Goal: Task Accomplishment & Management: Manage account settings

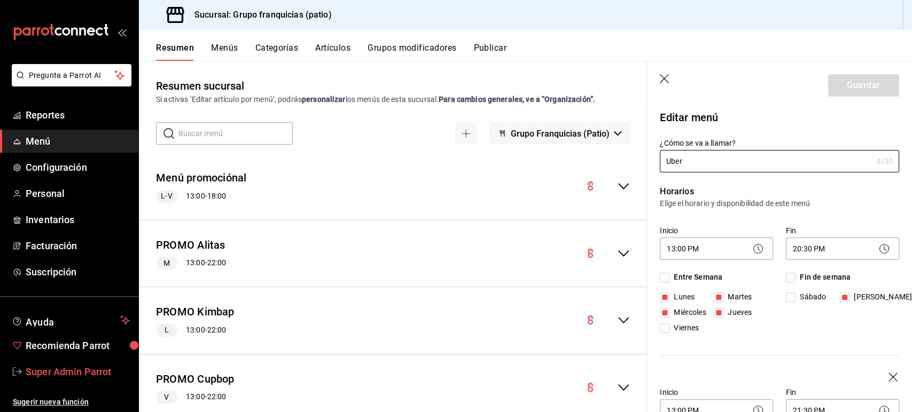
scroll to position [116, 0]
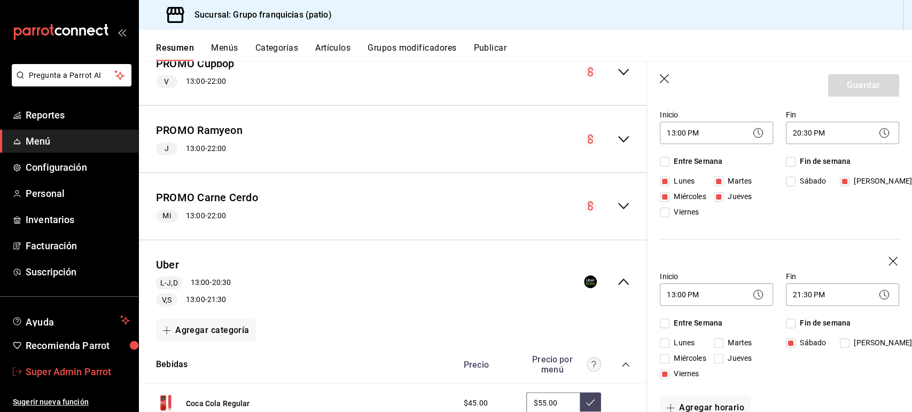
click at [68, 366] on span "Super Admin Parrot" at bounding box center [78, 372] width 104 height 14
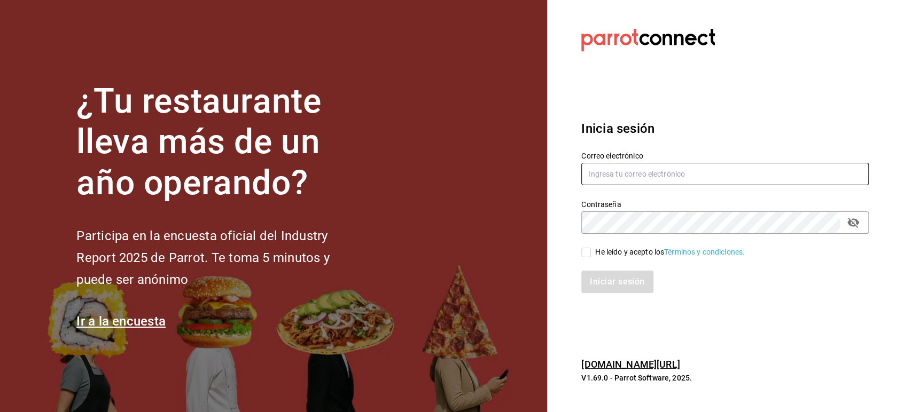
click at [611, 170] on input "text" at bounding box center [724, 174] width 287 height 22
paste input "[EMAIL_ADDRESS][DOMAIN_NAME]"
type input "[EMAIL_ADDRESS][DOMAIN_NAME]"
click at [589, 255] on input "He leído y acepto los Términos y condiciones." at bounding box center [586, 253] width 10 height 10
checkbox input "true"
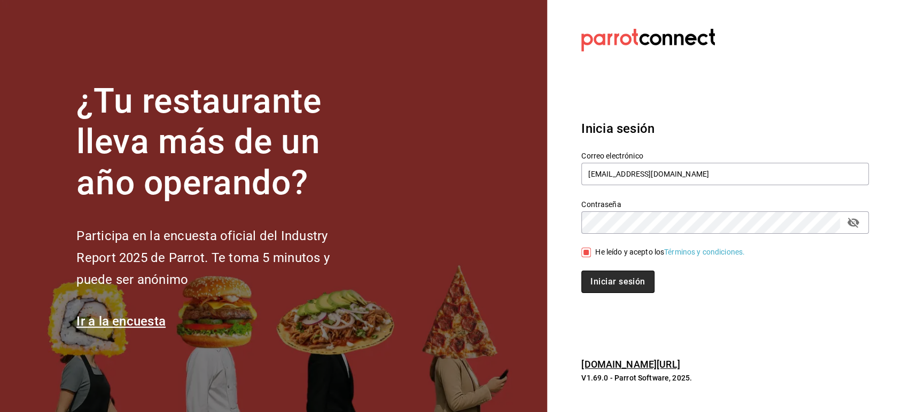
click at [602, 276] on button "Iniciar sesión" at bounding box center [617, 282] width 73 height 22
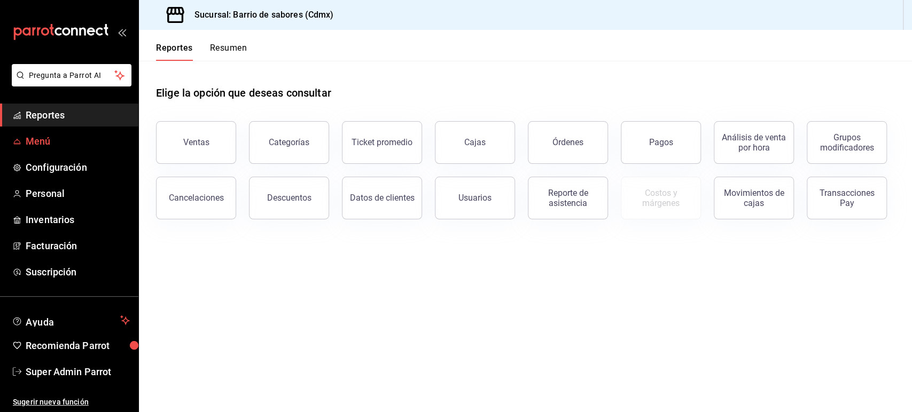
click at [60, 143] on span "Menú" at bounding box center [78, 141] width 104 height 14
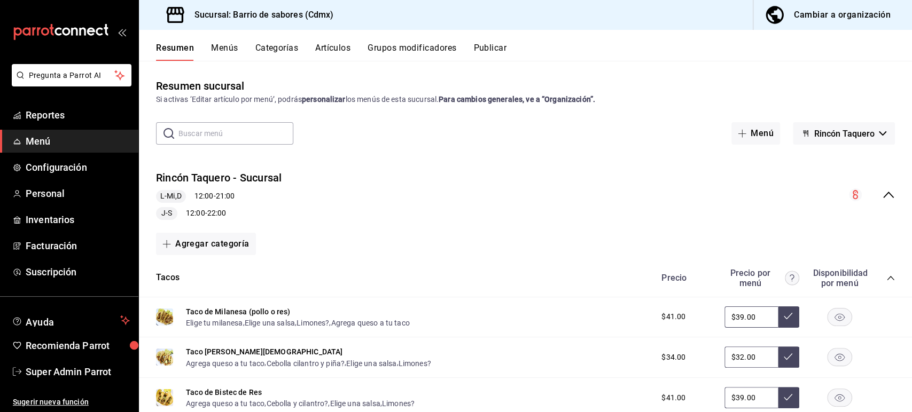
click at [884, 198] on icon "collapse-menu-row" at bounding box center [888, 195] width 13 height 13
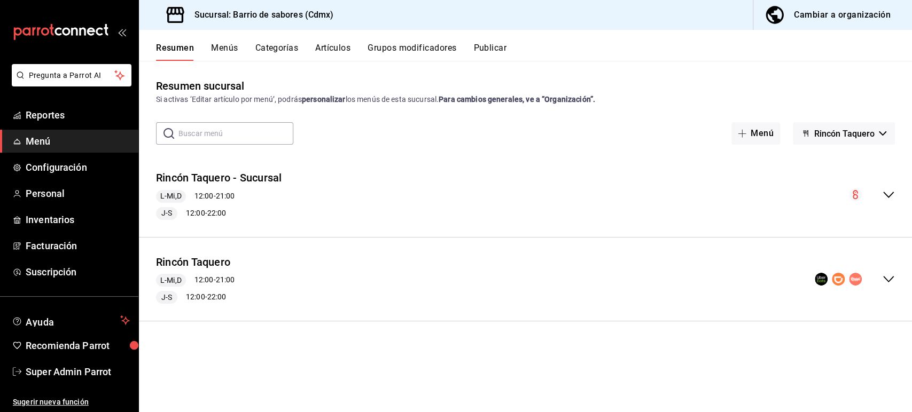
click at [892, 282] on icon "collapse-menu-row" at bounding box center [888, 279] width 13 height 13
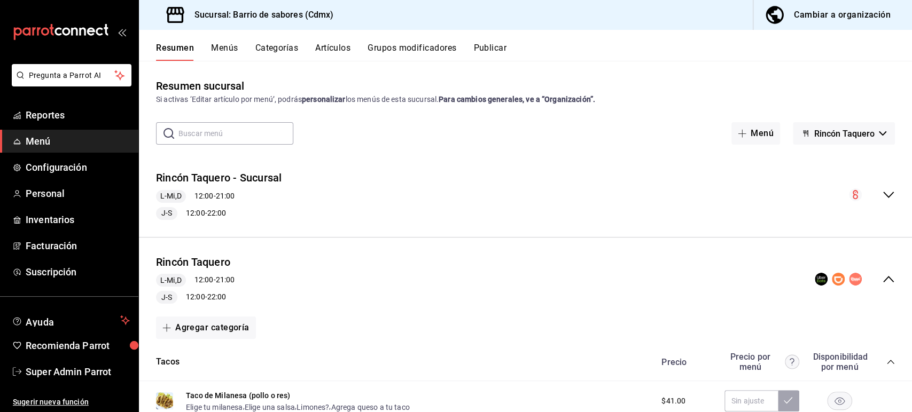
click at [839, 137] on span "Rincón Taquero" at bounding box center [844, 134] width 60 height 10
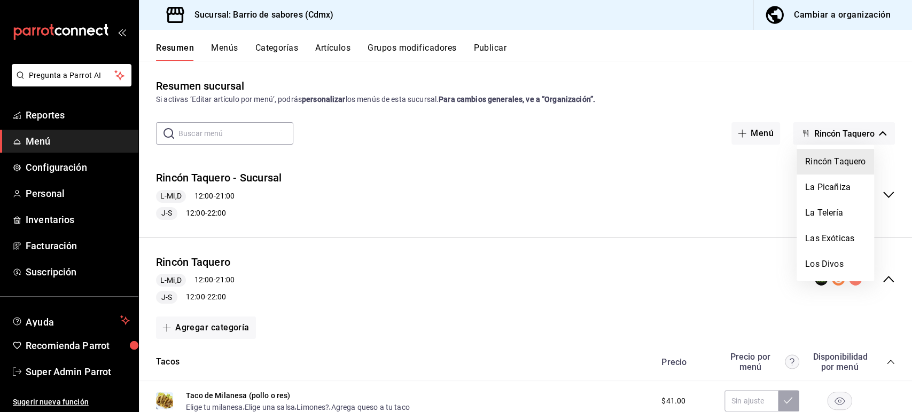
click at [627, 155] on div at bounding box center [456, 206] width 912 height 412
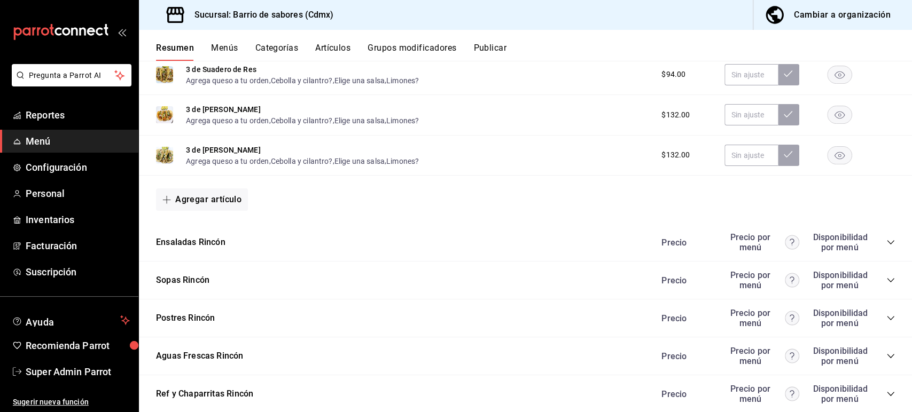
scroll to position [934, 0]
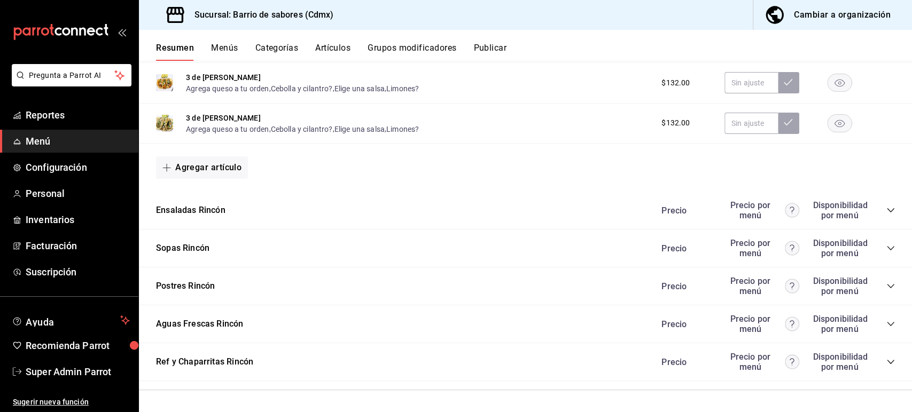
click at [887, 362] on icon "collapse-category-row" at bounding box center [890, 362] width 7 height 4
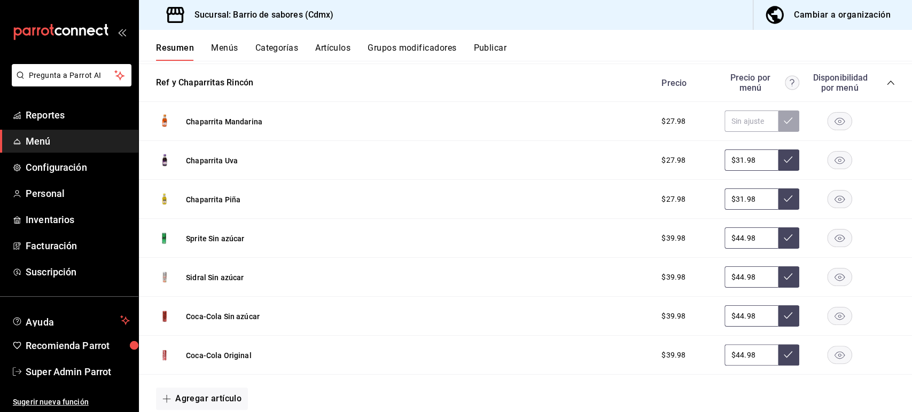
scroll to position [1209, 0]
click at [827, 164] on rect "button" at bounding box center [839, 160] width 25 height 18
click at [405, 49] on button "Grupos modificadores" at bounding box center [411, 52] width 89 height 18
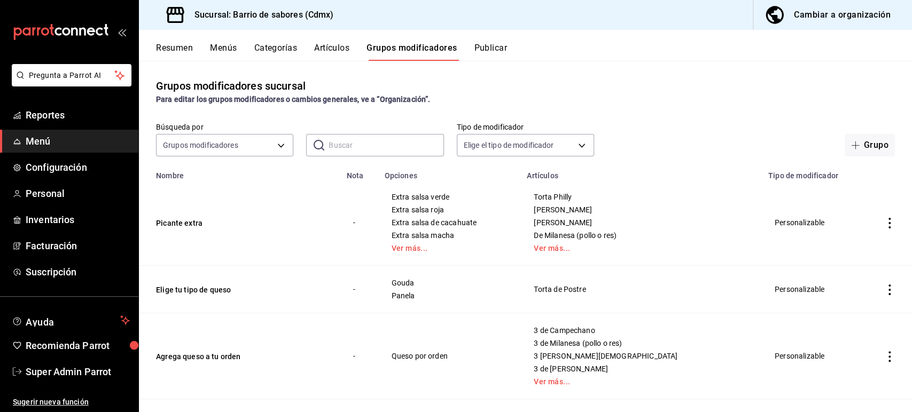
click at [330, 50] on button "Artículos" at bounding box center [331, 52] width 35 height 18
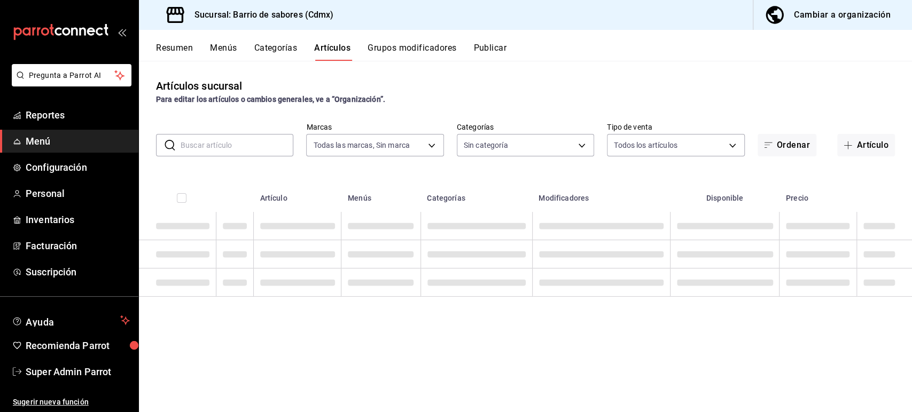
type input "54170aec-8ed1-4a83-91d9-e61a2f809249,df7bfe38-4ce9-448d-a052-554b50023395,f231c…"
click at [214, 144] on input "text" at bounding box center [237, 145] width 113 height 21
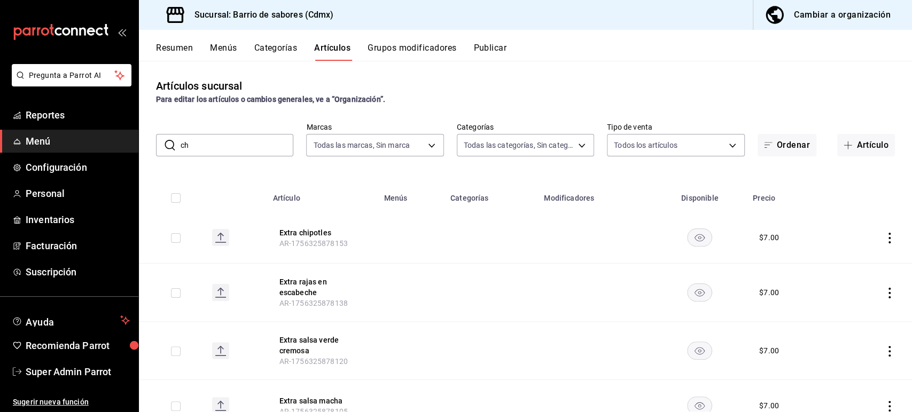
type input "cha"
type input "d4f2c970-276d-471a-bc58-83fd5eec7f62,ac1f3768-58ea-4cf7-976a-fbc56a6832cd,56d72…"
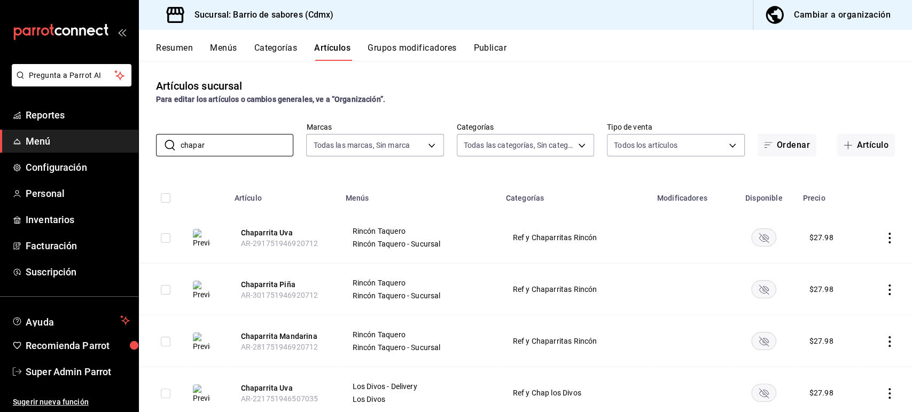
type input "chapar"
click at [480, 49] on button "Publicar" at bounding box center [489, 52] width 33 height 18
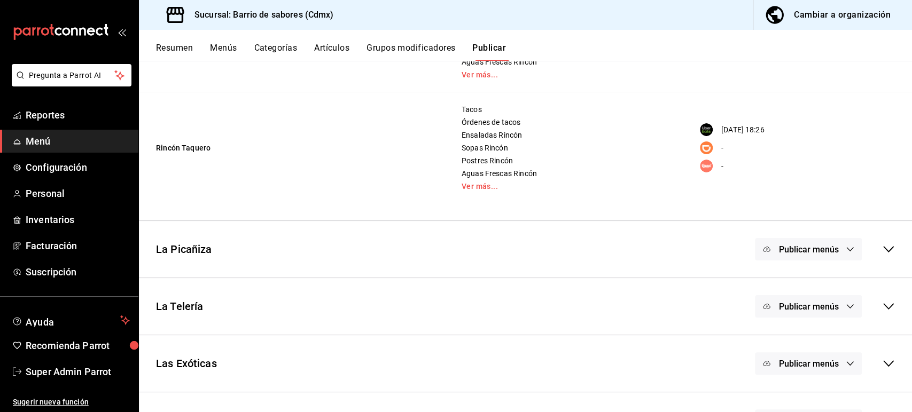
scroll to position [233, 0]
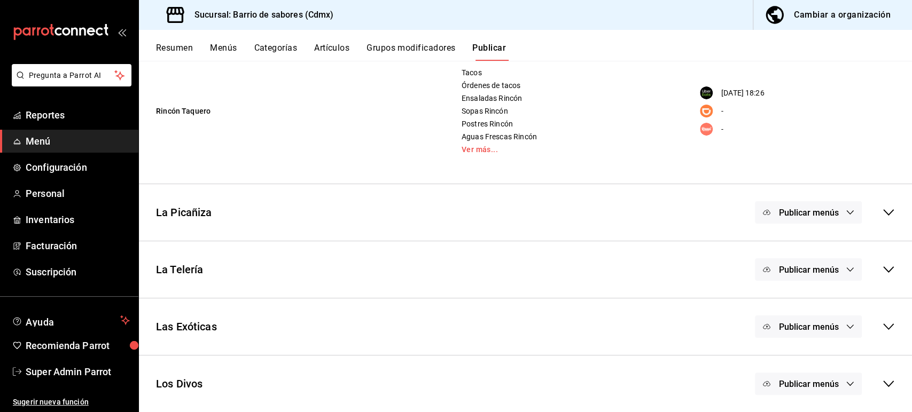
click at [786, 116] on div "-" at bounding box center [793, 111] width 201 height 13
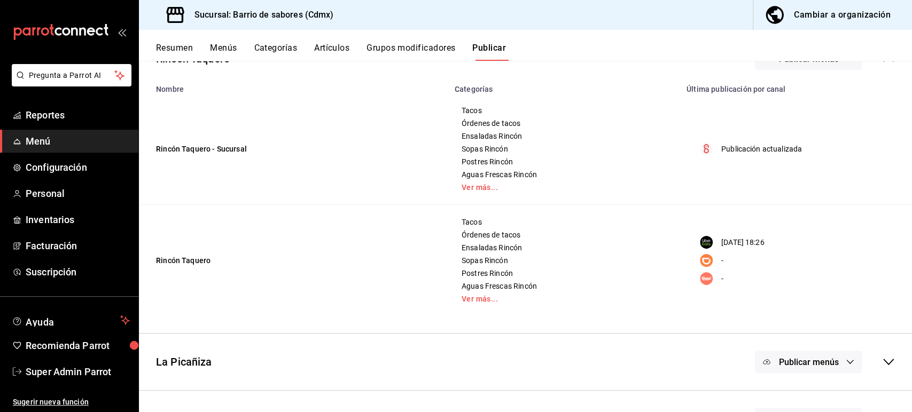
scroll to position [83, 0]
click at [333, 48] on button "Artículos" at bounding box center [331, 52] width 35 height 18
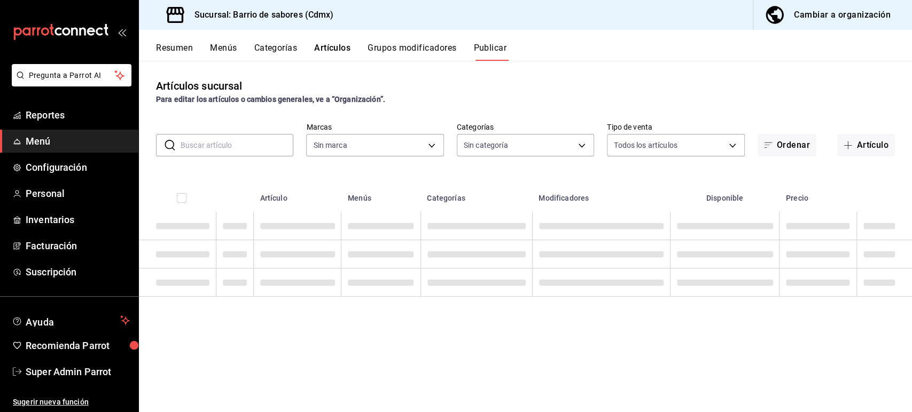
type input "54170aec-8ed1-4a83-91d9-e61a2f809249,df7bfe38-4ce9-448d-a052-554b50023395,f231c…"
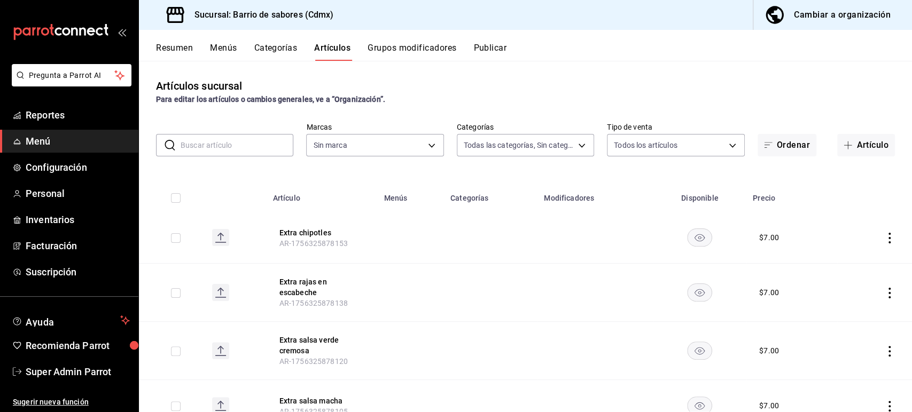
type input "d4f2c970-276d-471a-bc58-83fd5eec7f62,ac1f3768-58ea-4cf7-976a-fbc56a6832cd,56d72…"
type input "54170aec-8ed1-4a83-91d9-e61a2f809249,df7bfe38-4ce9-448d-a052-554b50023395,f231c…"
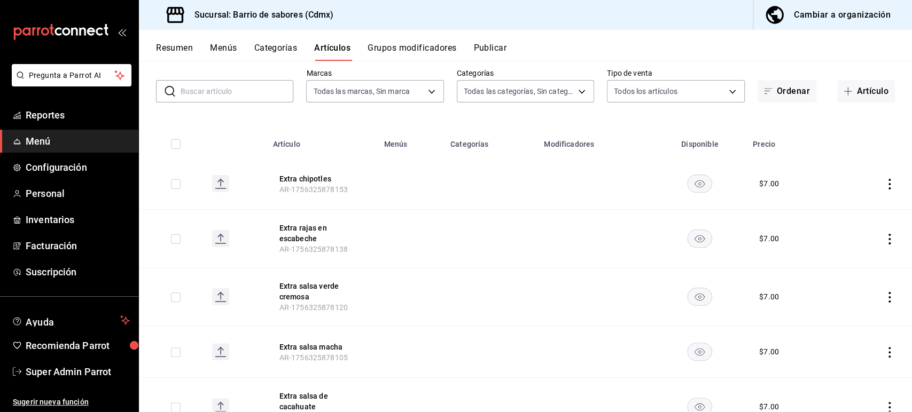
scroll to position [54, 0]
click at [234, 84] on input "text" at bounding box center [237, 90] width 113 height 21
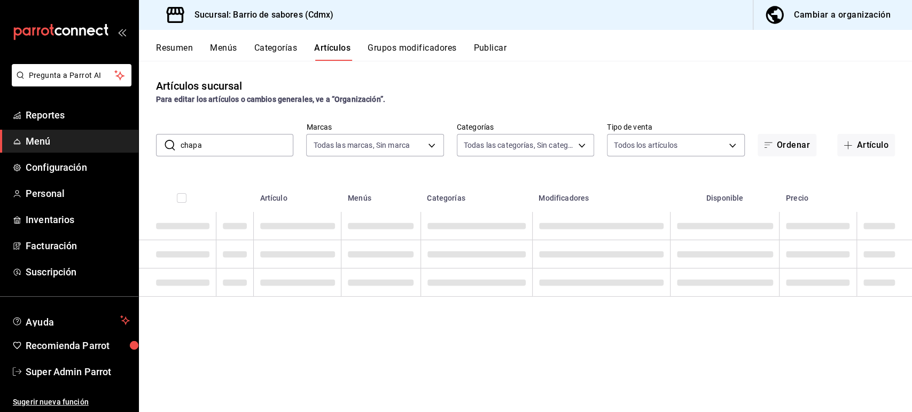
scroll to position [0, 0]
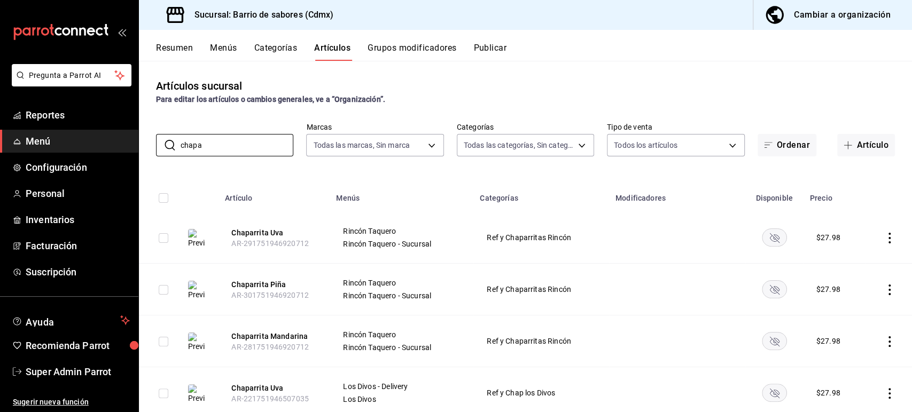
type input "chapa"
click at [769, 236] on icon "availability-product" at bounding box center [774, 238] width 10 height 10
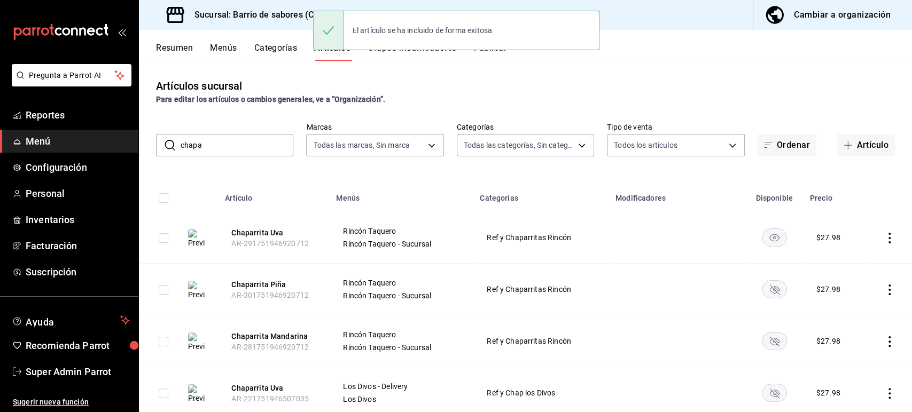
click at [768, 297] on rect "availability-product" at bounding box center [774, 289] width 25 height 18
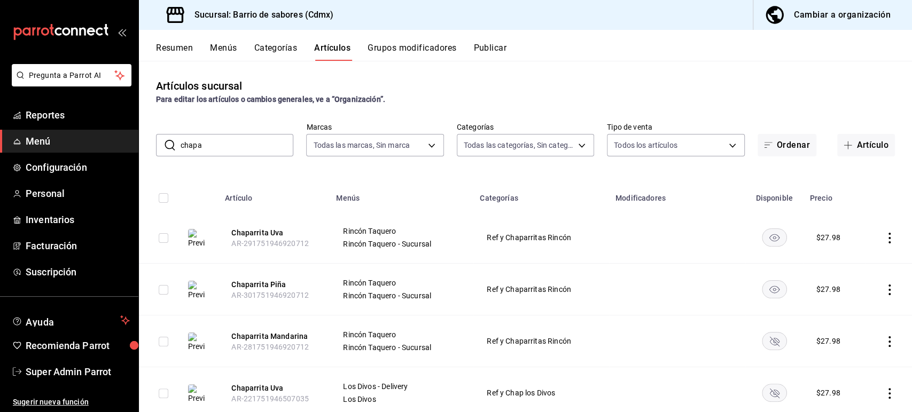
click at [182, 45] on button "Resumen" at bounding box center [174, 52] width 37 height 18
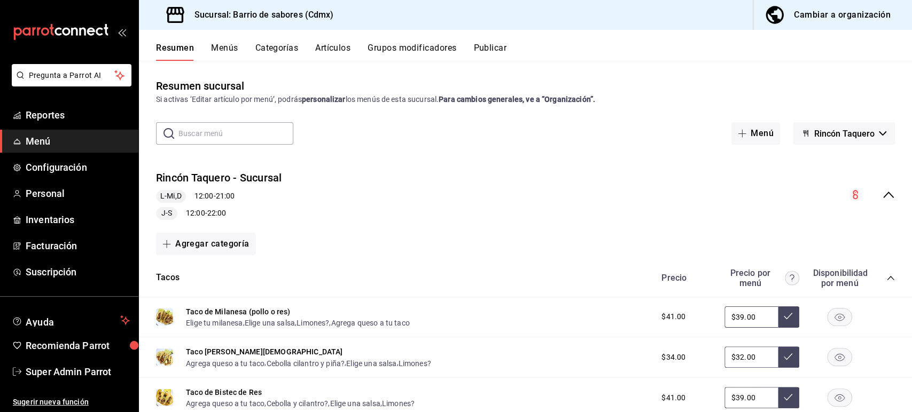
click at [883, 197] on icon "collapse-menu-row" at bounding box center [888, 195] width 11 height 6
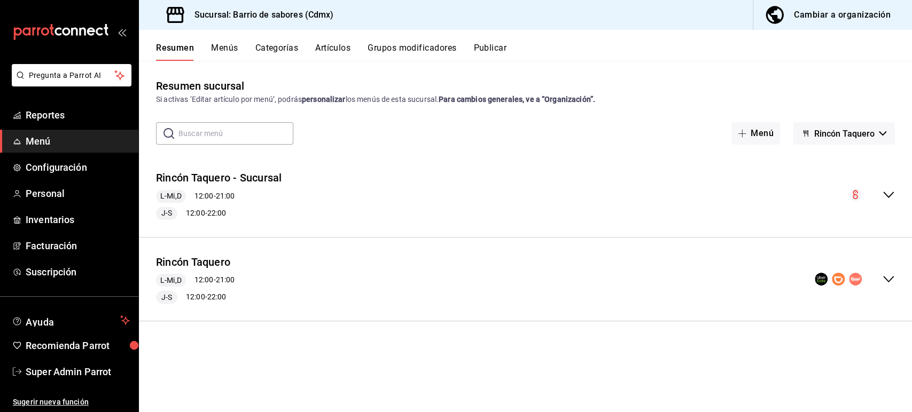
click at [889, 278] on icon "collapse-menu-row" at bounding box center [888, 279] width 13 height 13
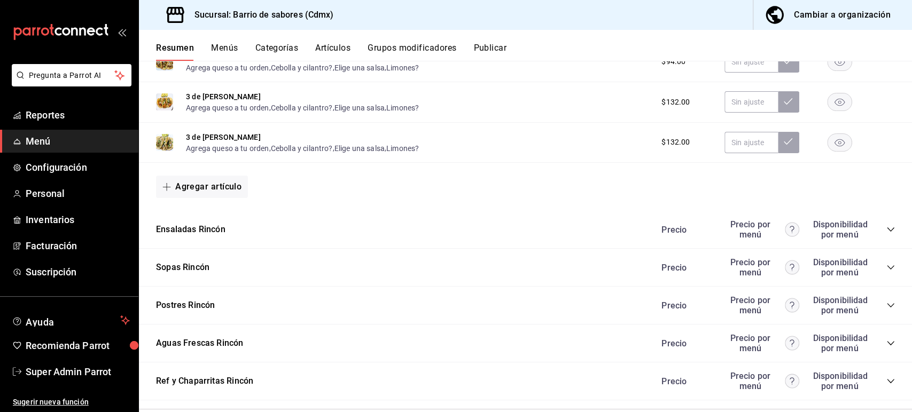
scroll to position [934, 0]
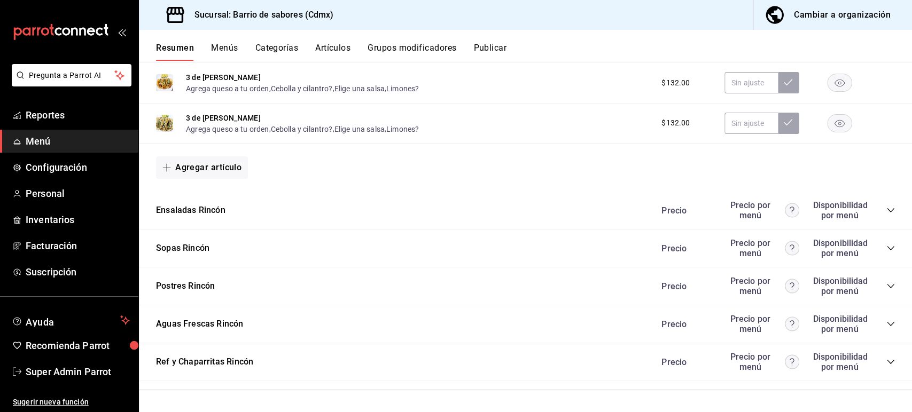
click at [879, 368] on div "Precio Precio por menú Disponibilidad por menú" at bounding box center [772, 362] width 244 height 20
click at [879, 366] on div "Precio Precio por menú Disponibilidad por menú" at bounding box center [772, 362] width 244 height 20
click at [483, 367] on div "Ref y Chaparritas Rincón Precio Precio por menú Disponibilidad por menú" at bounding box center [525, 362] width 773 height 38
click at [780, 161] on div "Agregar artículo" at bounding box center [525, 167] width 739 height 22
click at [886, 362] on icon "collapse-category-row" at bounding box center [890, 362] width 9 height 9
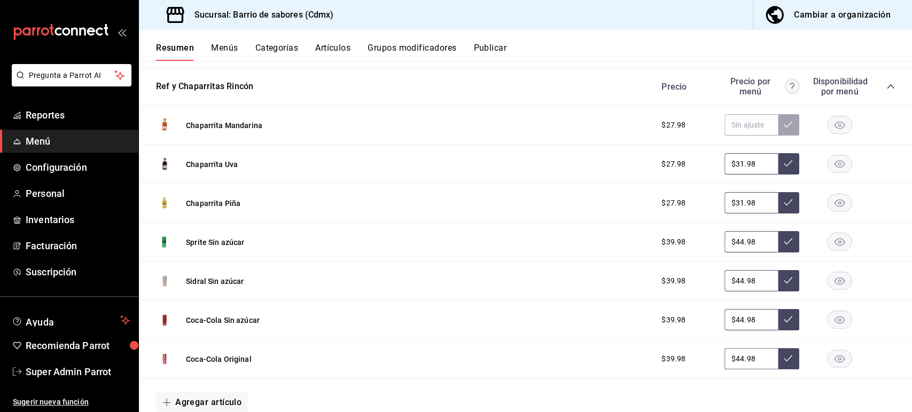
scroll to position [1201, 0]
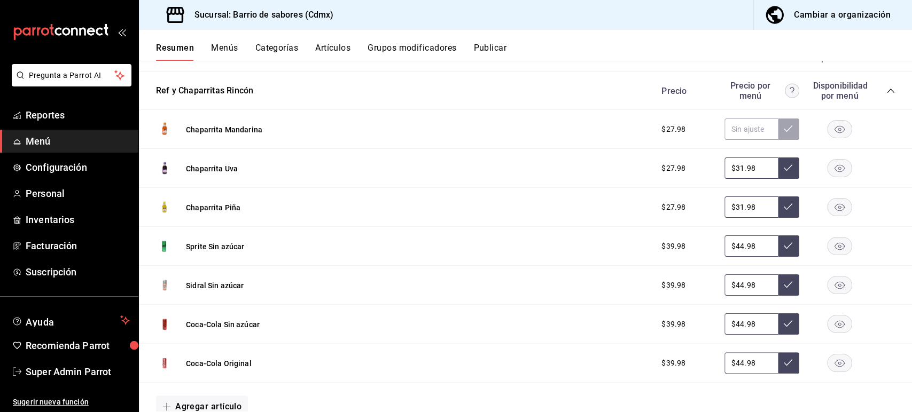
click at [827, 170] on rect "button" at bounding box center [839, 169] width 25 height 18
click at [829, 213] on rect "button" at bounding box center [839, 208] width 25 height 18
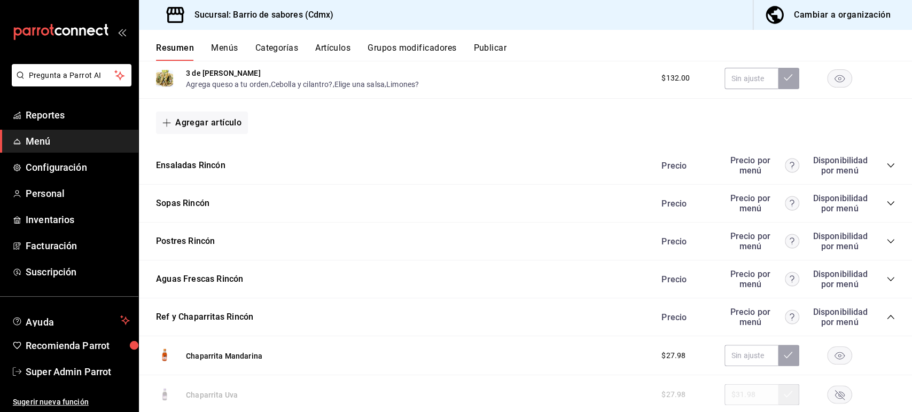
scroll to position [970, 0]
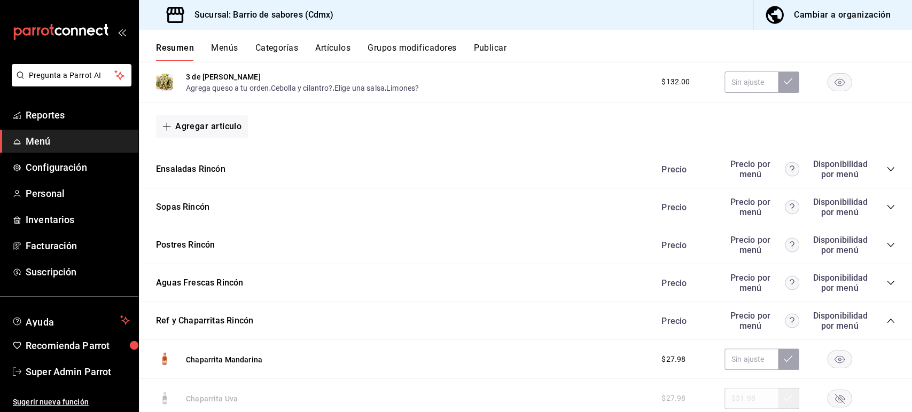
click at [499, 46] on button "Publicar" at bounding box center [489, 52] width 33 height 18
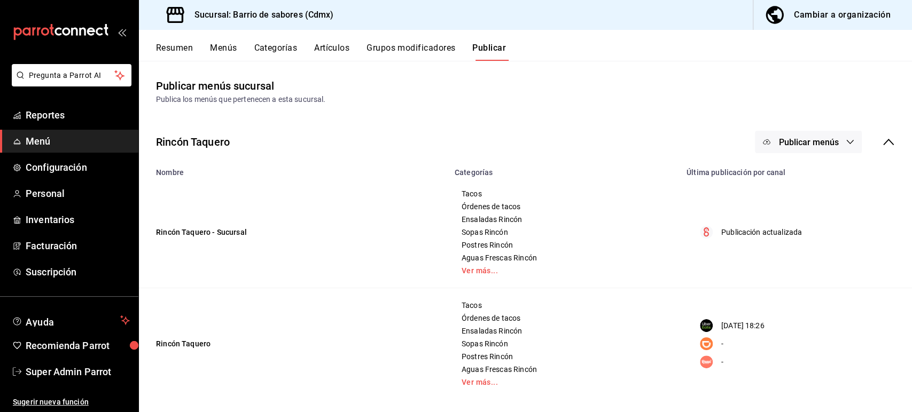
click at [831, 135] on button "Publicar menús" at bounding box center [808, 142] width 107 height 22
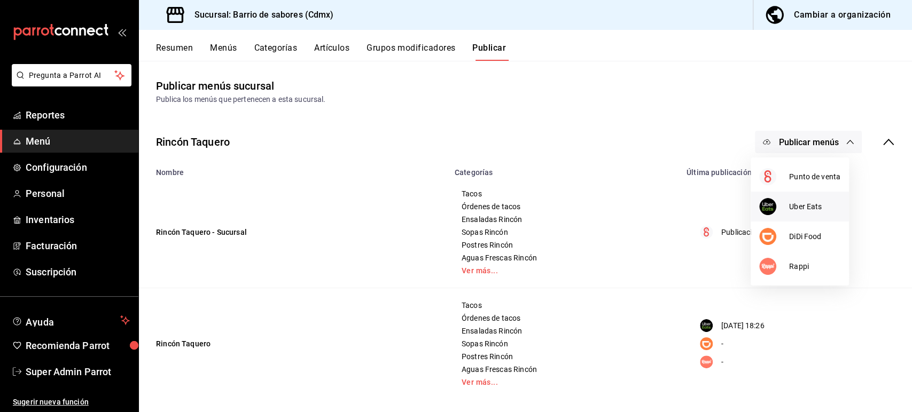
click at [806, 210] on span "Uber Eats" at bounding box center [814, 206] width 51 height 11
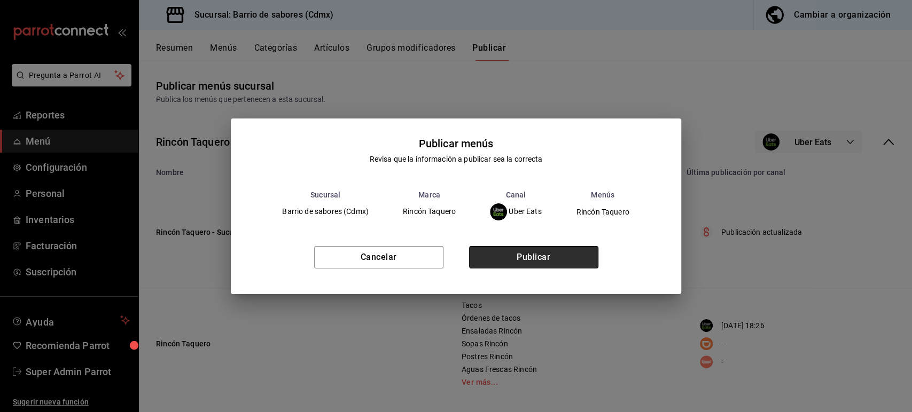
click at [532, 247] on button "Publicar" at bounding box center [533, 257] width 129 height 22
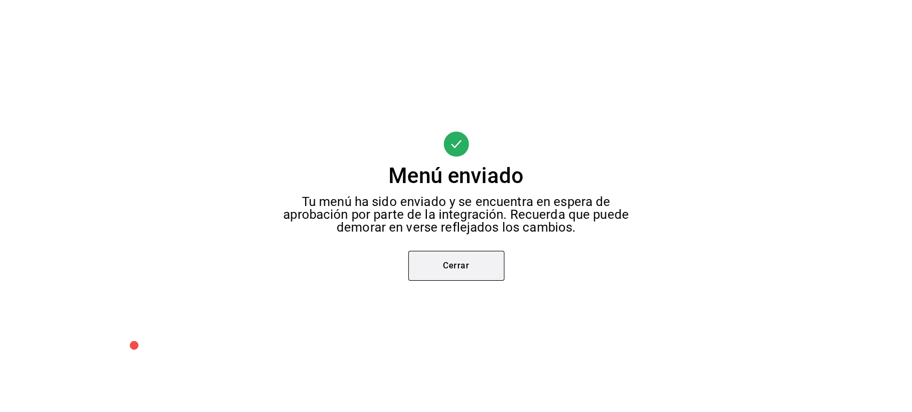
click at [446, 265] on button "Cerrar" at bounding box center [456, 266] width 96 height 30
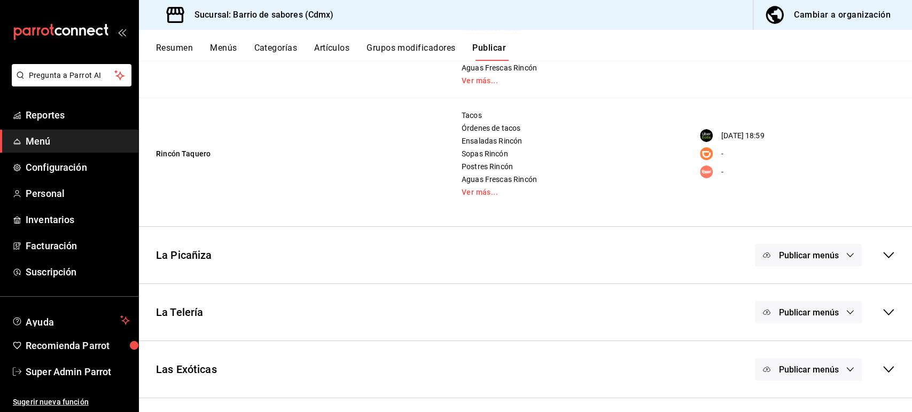
scroll to position [191, 0]
click at [475, 195] on link "Ver más..." at bounding box center [563, 190] width 205 height 7
click at [785, 58] on div "Resumen Menús Categorías Artículos Grupos modificadores Publicar" at bounding box center [534, 52] width 756 height 18
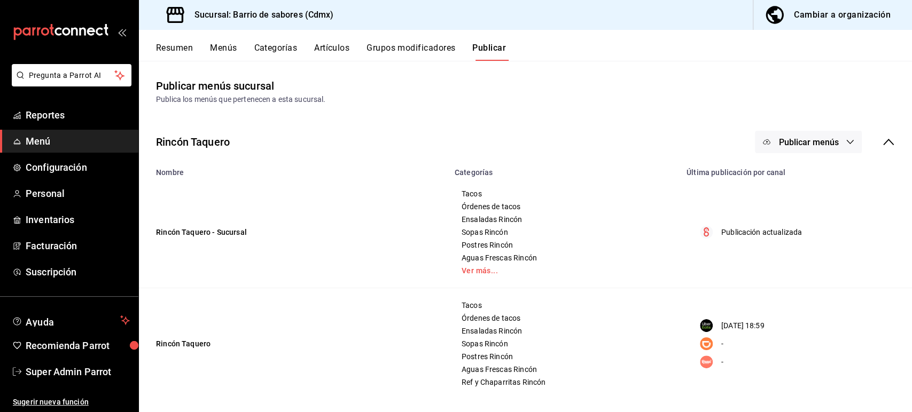
click at [338, 48] on button "Artículos" at bounding box center [331, 52] width 35 height 18
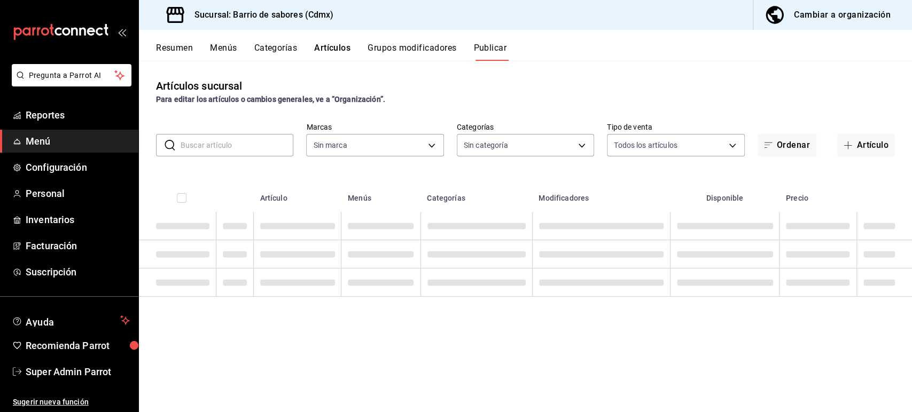
type input "54170aec-8ed1-4a83-91d9-e61a2f809249,df7bfe38-4ce9-448d-a052-554b50023395,f231c…"
type input "d4f2c970-276d-471a-bc58-83fd5eec7f62,ac1f3768-58ea-4cf7-976a-fbc56a6832cd,56d72…"
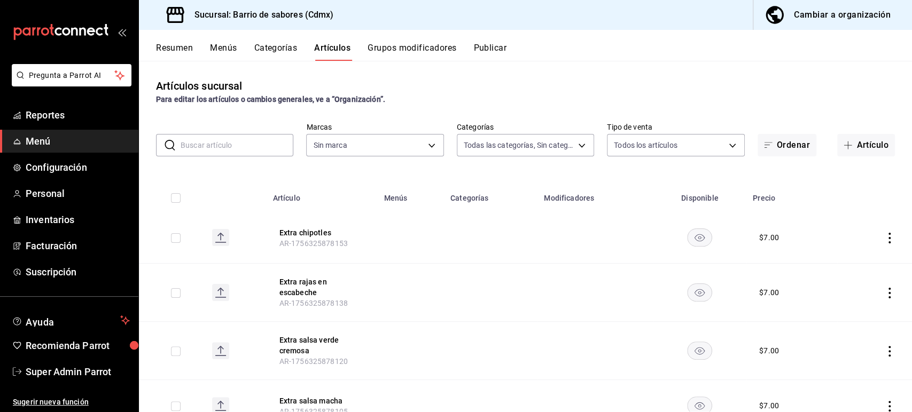
type input "54170aec-8ed1-4a83-91d9-e61a2f809249,df7bfe38-4ce9-448d-a052-554b50023395,f231c…"
click at [166, 43] on button "Resumen" at bounding box center [174, 52] width 37 height 18
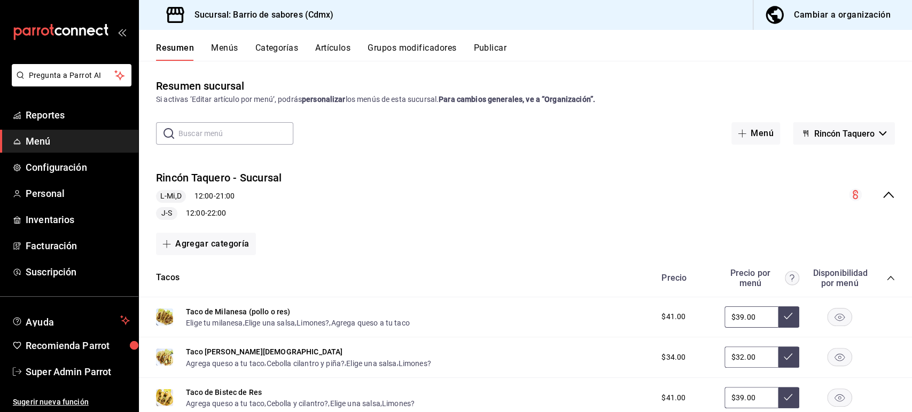
click at [882, 194] on icon "collapse-menu-row" at bounding box center [888, 195] width 13 height 13
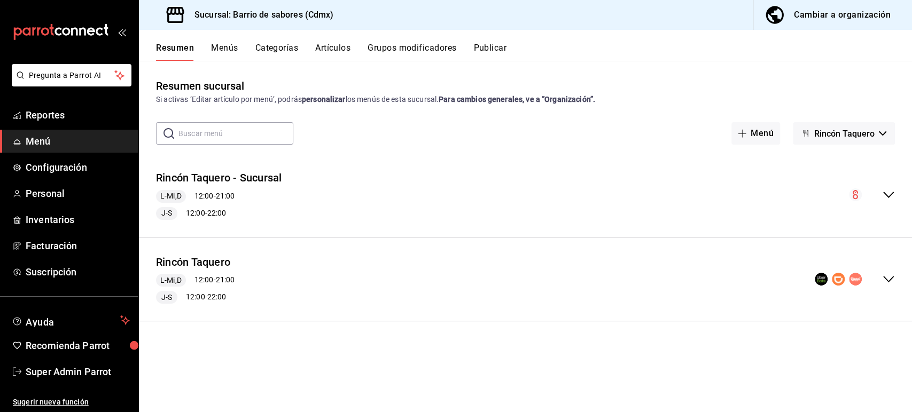
click at [889, 281] on icon "collapse-menu-row" at bounding box center [888, 279] width 13 height 13
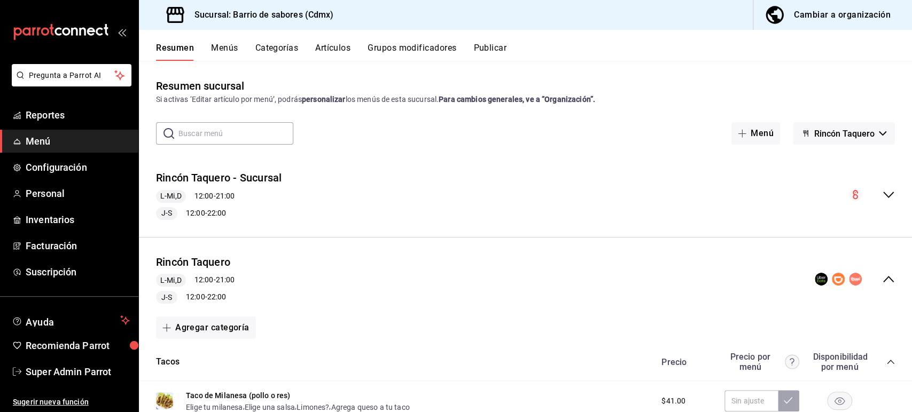
click at [883, 281] on icon "collapse-menu-row" at bounding box center [888, 279] width 13 height 13
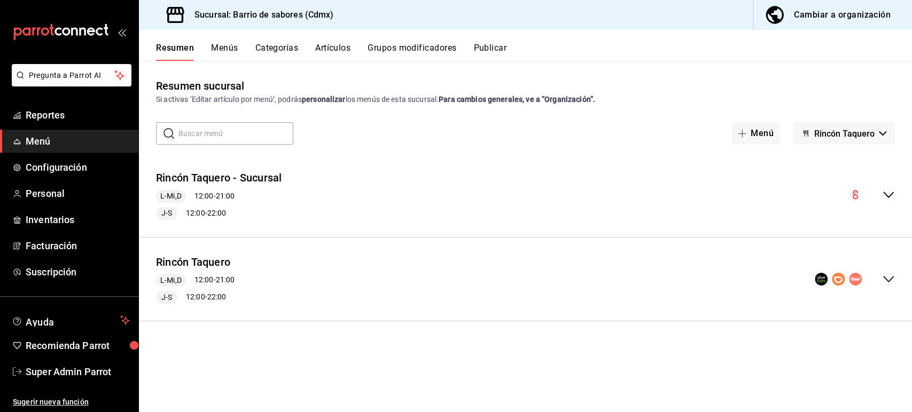
click at [839, 130] on span "Rincón Taquero" at bounding box center [844, 134] width 60 height 10
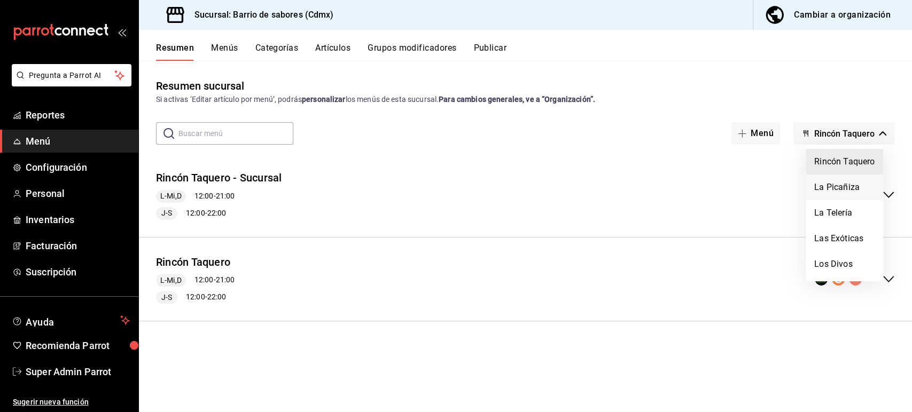
click at [829, 187] on li "La Picañiza" at bounding box center [843, 188] width 77 height 26
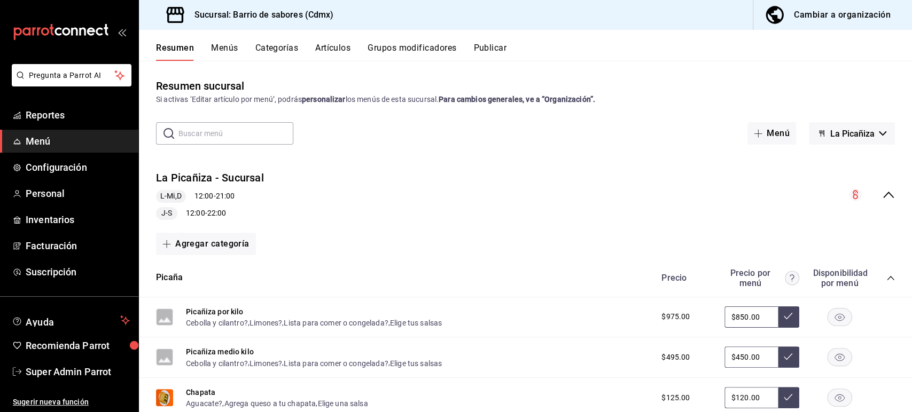
click at [884, 198] on icon "collapse-menu-row" at bounding box center [888, 195] width 13 height 13
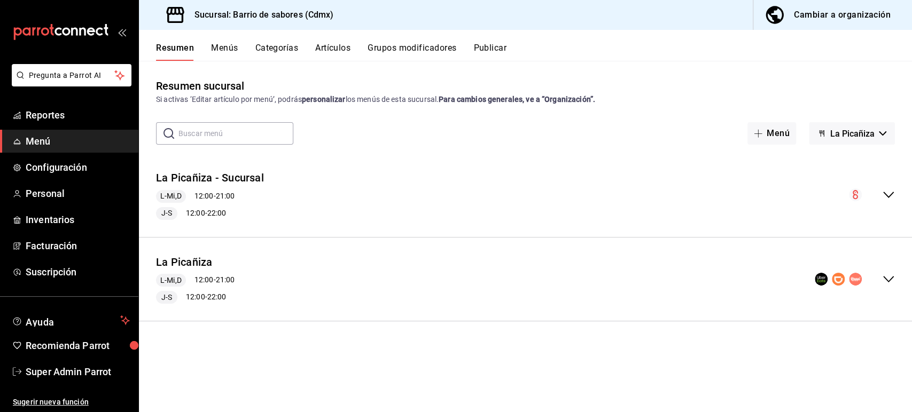
click at [889, 281] on icon "collapse-menu-row" at bounding box center [888, 279] width 11 height 6
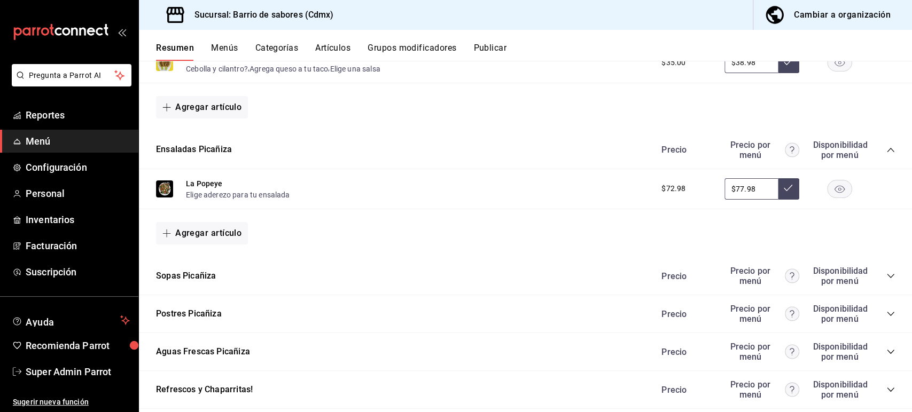
scroll to position [491, 0]
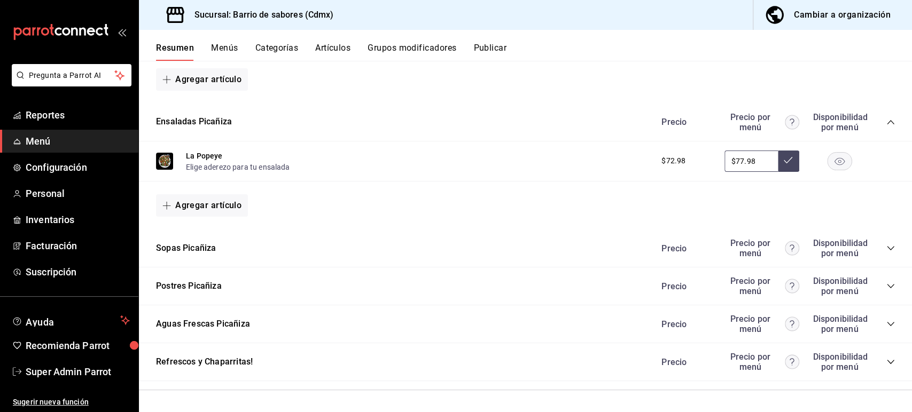
click at [886, 360] on icon "collapse-category-row" at bounding box center [890, 362] width 9 height 9
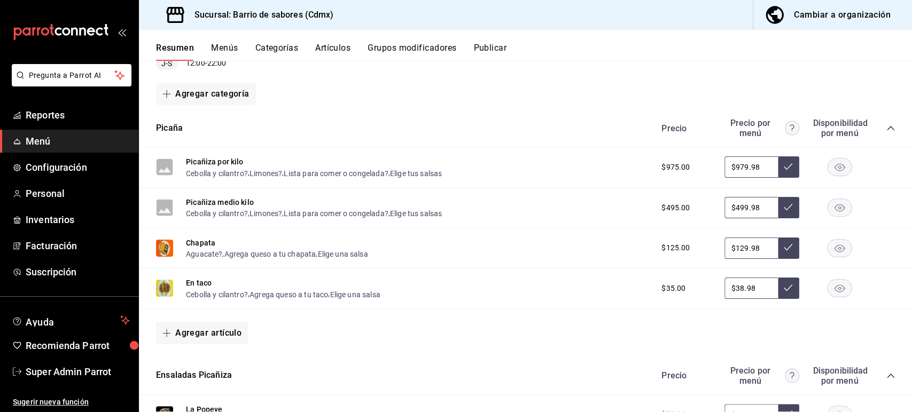
scroll to position [0, 0]
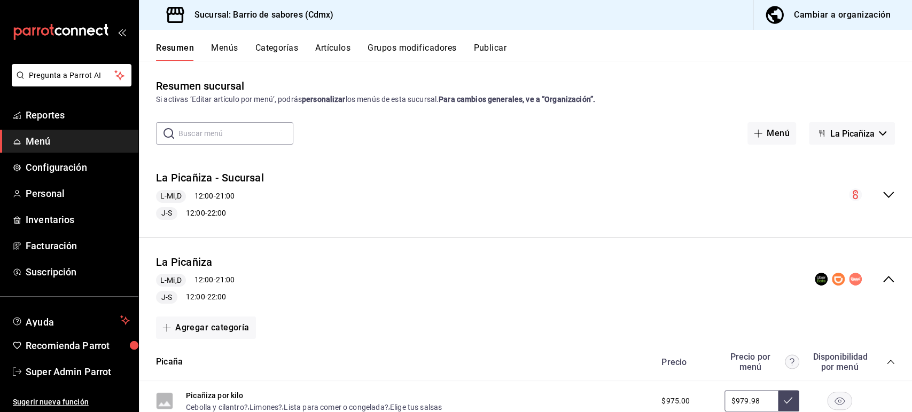
click at [765, 52] on div "Resumen Menús Categorías Artículos Grupos modificadores Publicar" at bounding box center [534, 52] width 756 height 18
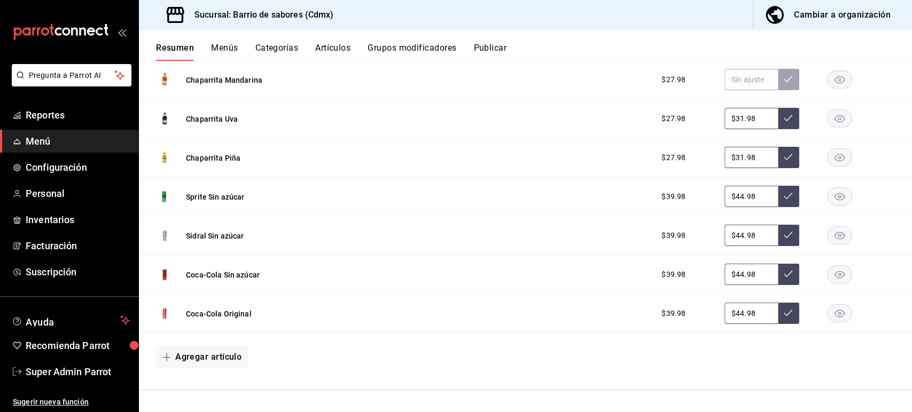
scroll to position [736, 0]
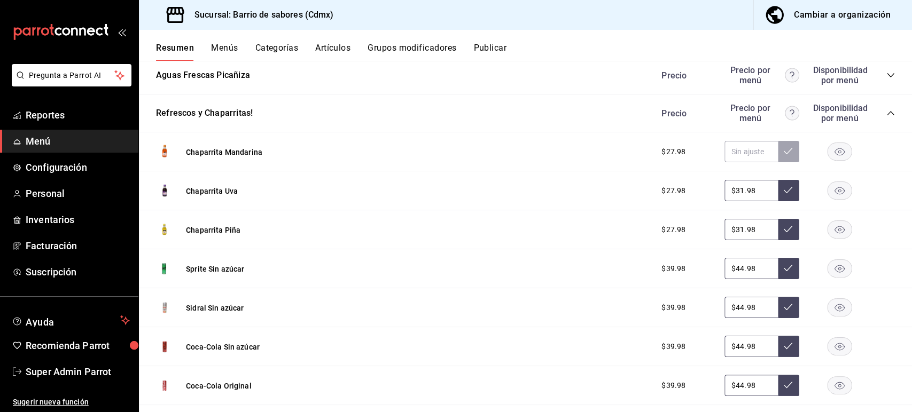
click at [625, 51] on div "Resumen Menús Categorías Artículos Grupos modificadores Publicar" at bounding box center [534, 52] width 756 height 18
click at [768, 47] on div "Resumen Menús Categorías Artículos Grupos modificadores Publicar" at bounding box center [534, 52] width 756 height 18
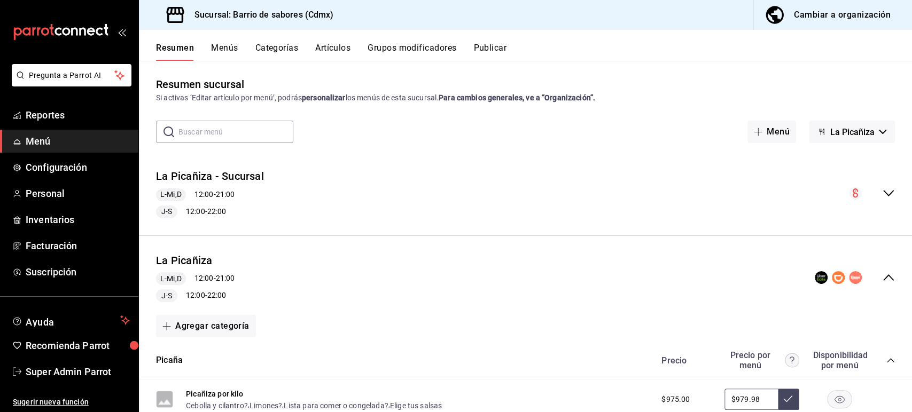
scroll to position [0, 0]
click at [882, 282] on icon "collapse-menu-row" at bounding box center [888, 279] width 13 height 13
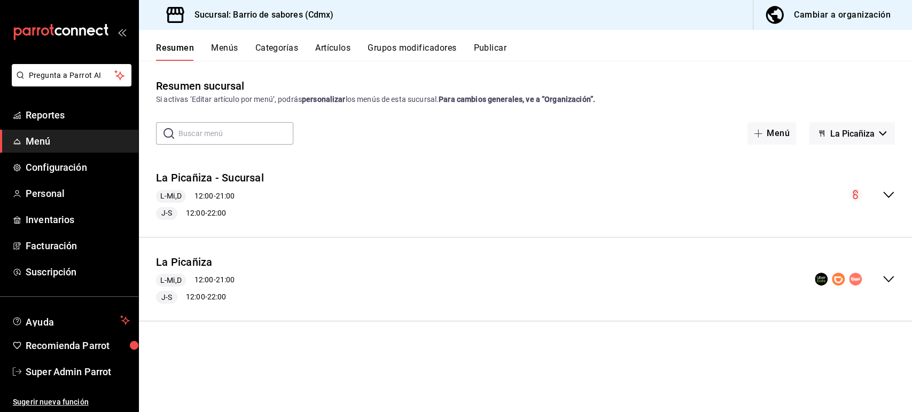
click at [448, 362] on div "Resumen sucursal Si activas ‘Editar artículo por menú’, podrás personalizar los…" at bounding box center [525, 245] width 773 height 334
click at [790, 63] on div "Resumen sucursal Si activas ‘Editar artículo por menú’, podrás personalizar los…" at bounding box center [525, 236] width 773 height 351
click at [54, 201] on link "Personal" at bounding box center [69, 193] width 138 height 23
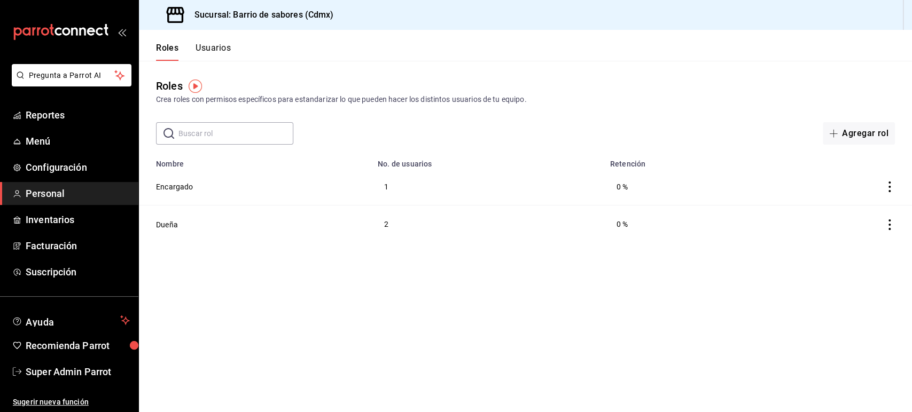
click at [213, 48] on button "Usuarios" at bounding box center [212, 52] width 35 height 18
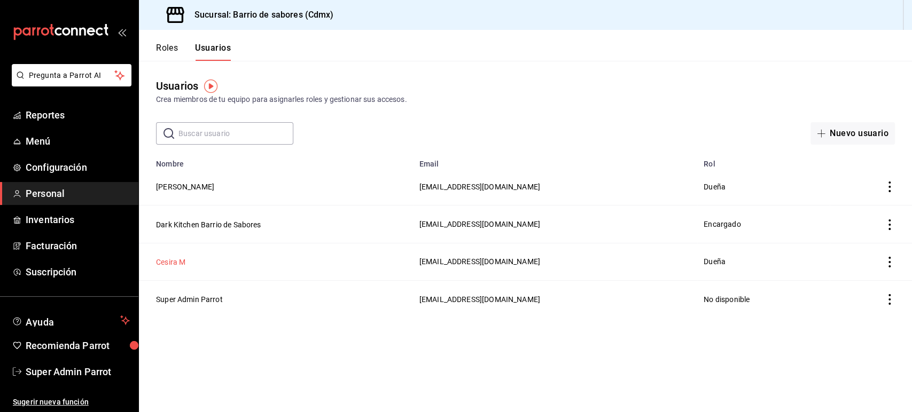
click at [168, 263] on button "Cesira M" at bounding box center [170, 262] width 29 height 11
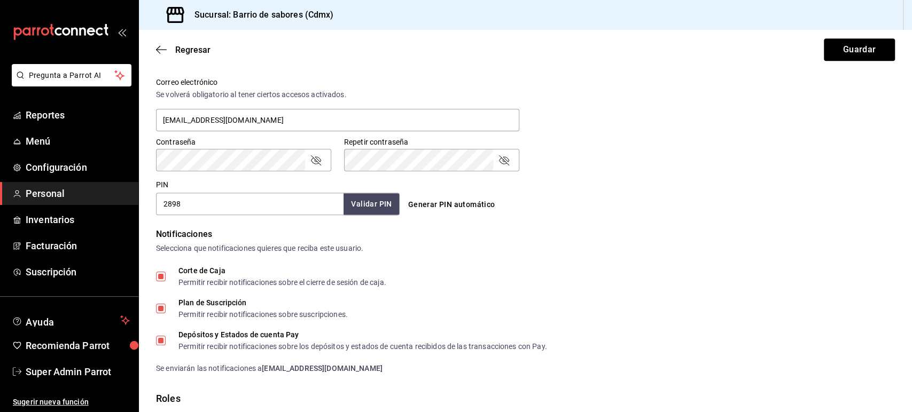
scroll to position [500, 0]
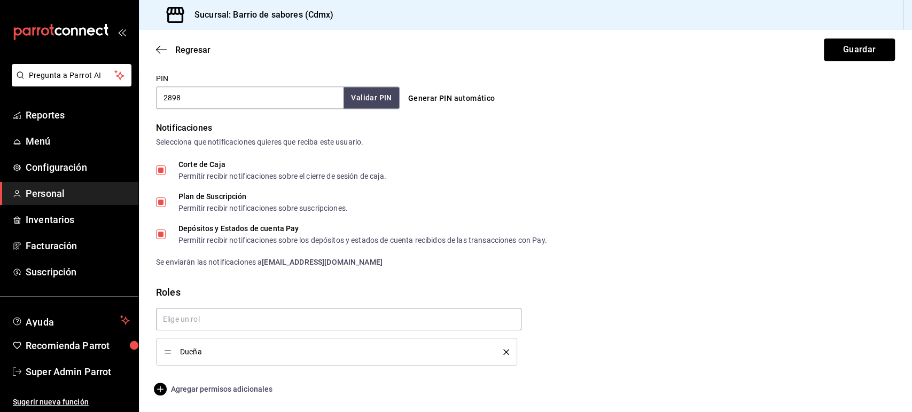
click at [216, 387] on span "Agregar permisos adicionales" at bounding box center [214, 389] width 116 height 13
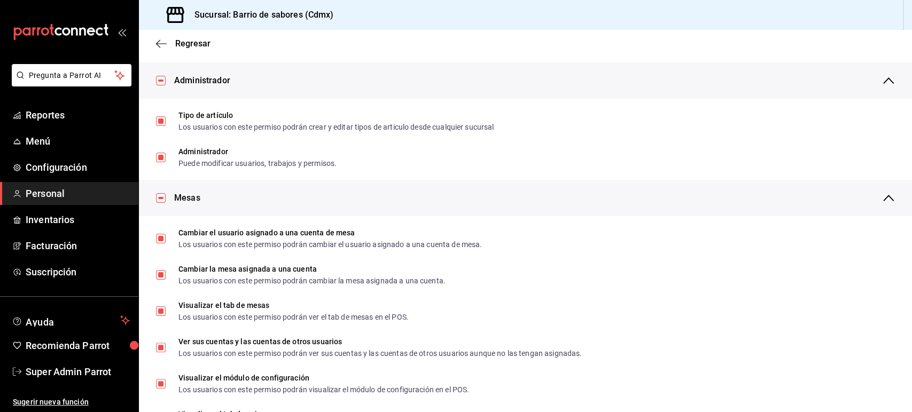
scroll to position [0, 0]
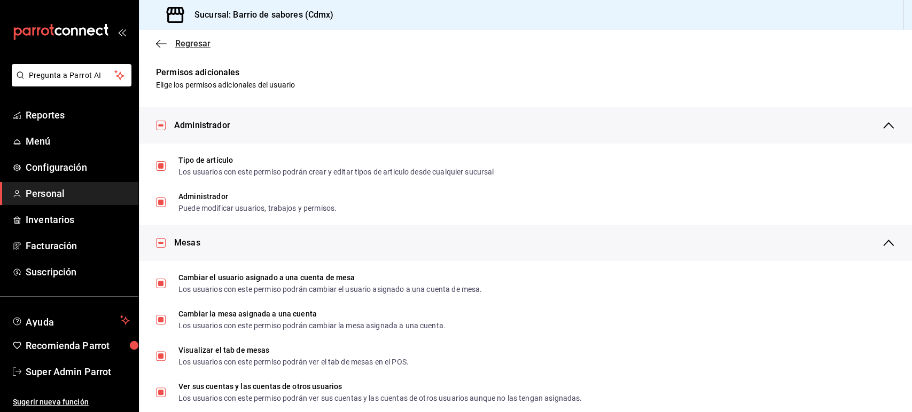
click at [160, 40] on icon "button" at bounding box center [158, 44] width 4 height 8
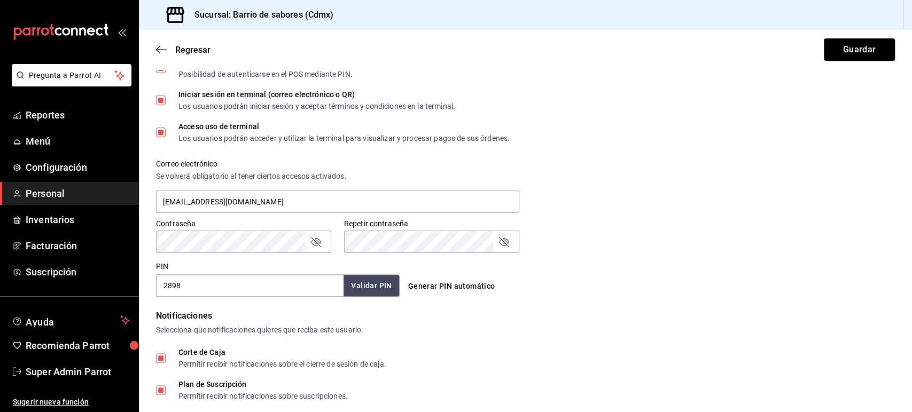
scroll to position [303, 0]
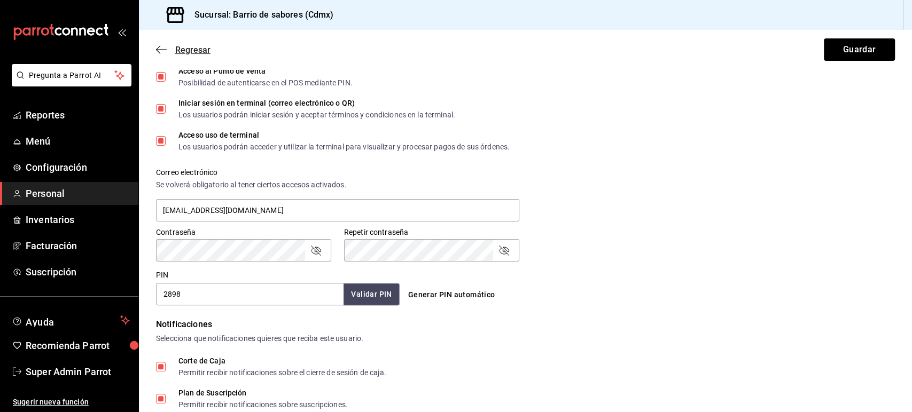
click at [166, 49] on icon "button" at bounding box center [161, 50] width 11 height 10
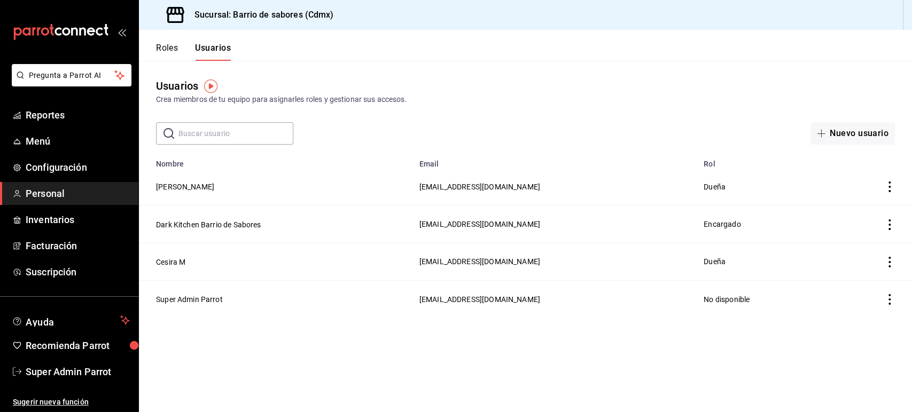
click at [173, 53] on button "Roles" at bounding box center [167, 52] width 22 height 18
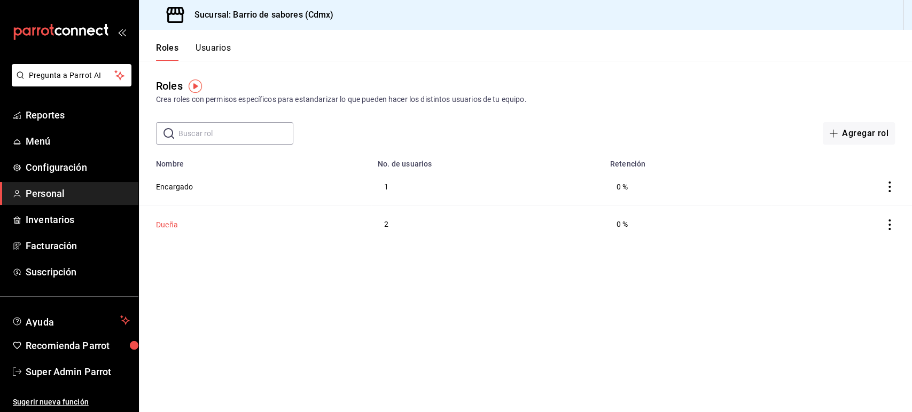
click at [169, 223] on button "Dueña" at bounding box center [167, 224] width 22 height 11
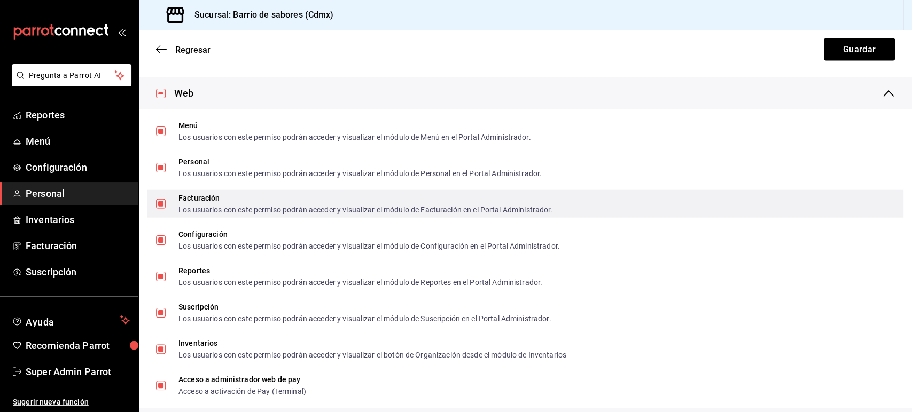
scroll to position [1910, 0]
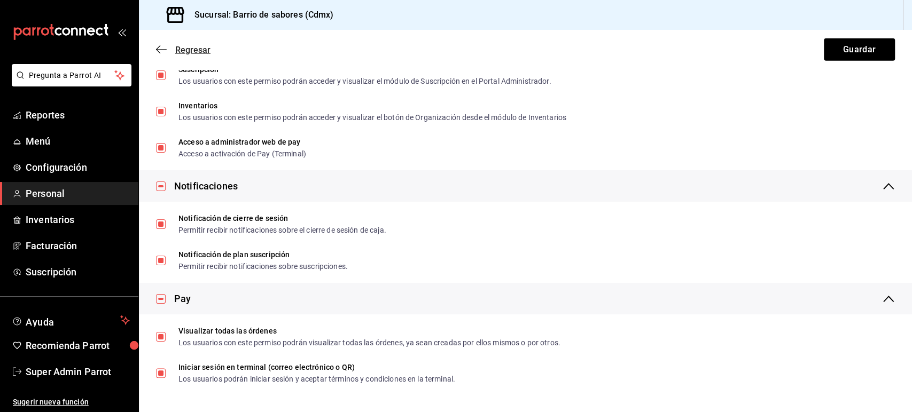
click at [162, 46] on icon "button" at bounding box center [161, 50] width 11 height 10
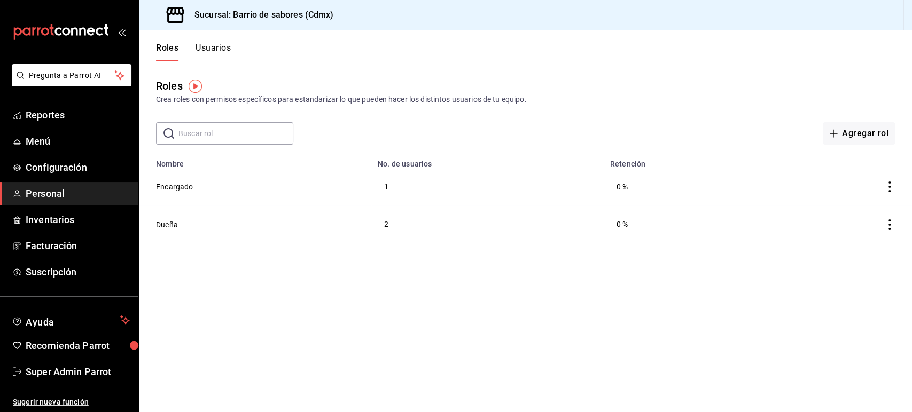
click at [214, 46] on button "Usuarios" at bounding box center [212, 52] width 35 height 18
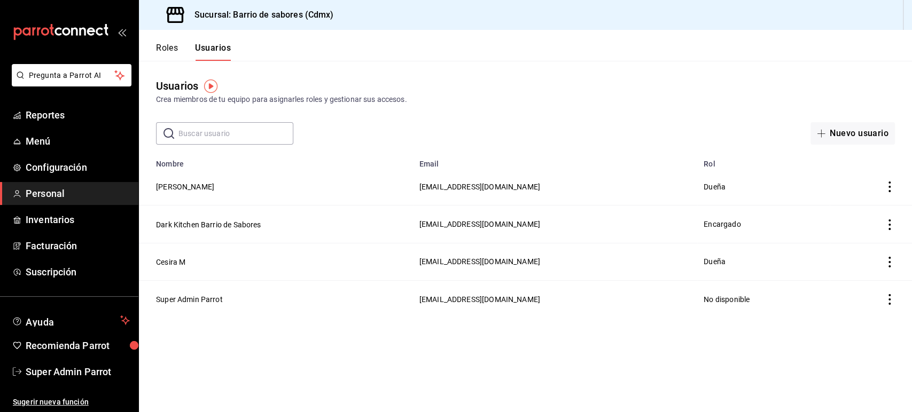
click at [391, 350] on main "Usuarios Crea miembros de tu equipo para asignarles roles y gestionar sus acces…" at bounding box center [525, 236] width 773 height 351
click at [35, 148] on span "Menú" at bounding box center [78, 141] width 104 height 14
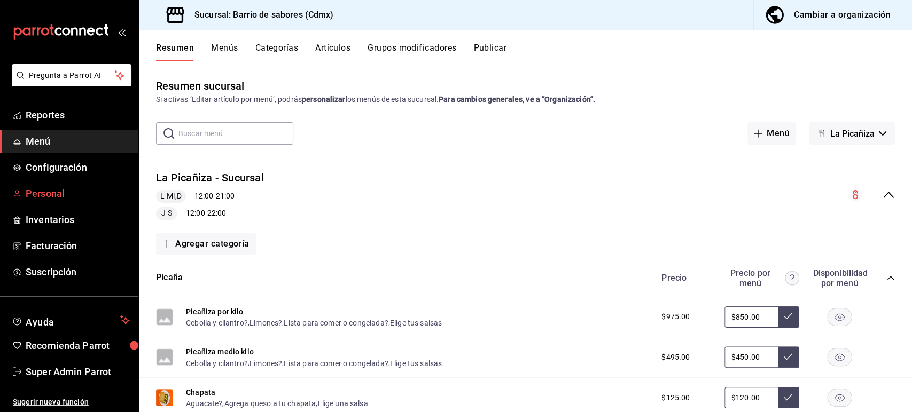
click at [50, 197] on span "Personal" at bounding box center [78, 193] width 104 height 14
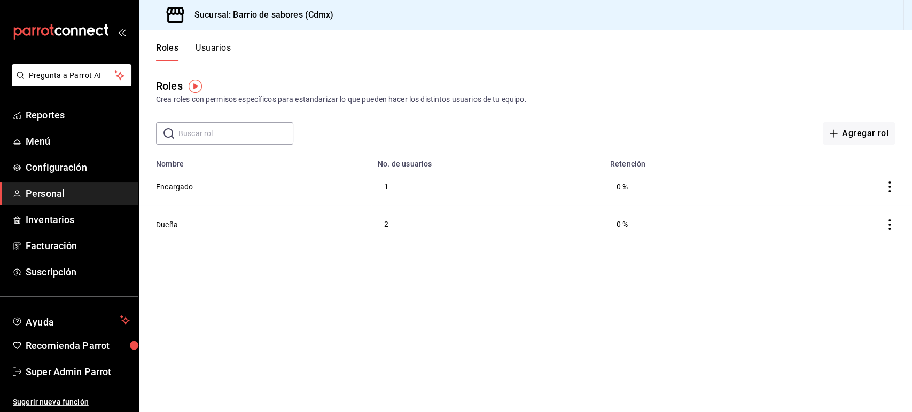
click at [217, 50] on button "Usuarios" at bounding box center [212, 52] width 35 height 18
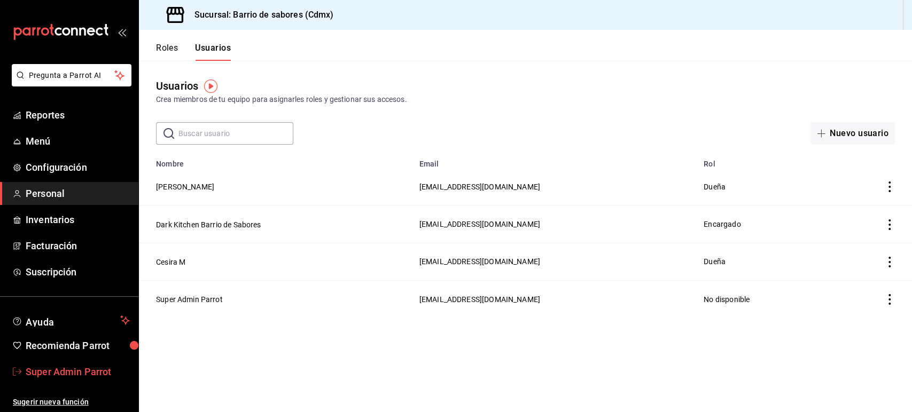
click at [60, 365] on span "Super Admin Parrot" at bounding box center [78, 372] width 104 height 14
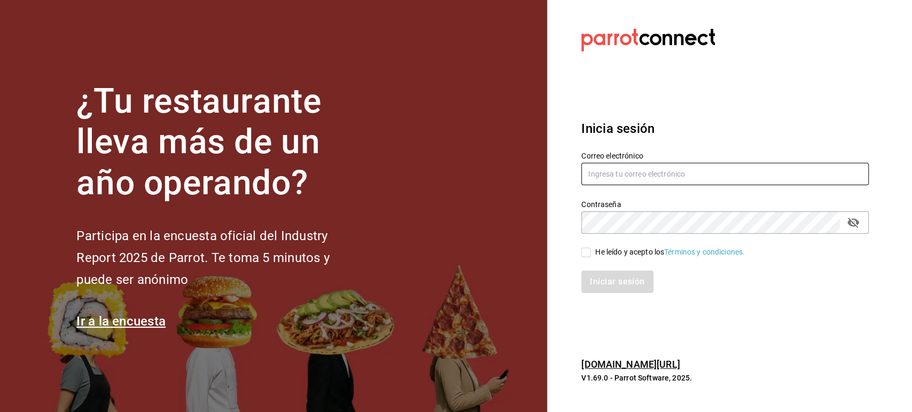
click at [622, 178] on input "text" at bounding box center [724, 174] width 287 height 22
paste input "[EMAIL_ADDRESS][DOMAIN_NAME]"
type input "[EMAIL_ADDRESS][DOMAIN_NAME]"
click at [597, 252] on div "He leído y acepto los Términos y condiciones." at bounding box center [670, 252] width 150 height 11
click at [591, 252] on input "He leído y acepto los Términos y condiciones." at bounding box center [586, 253] width 10 height 10
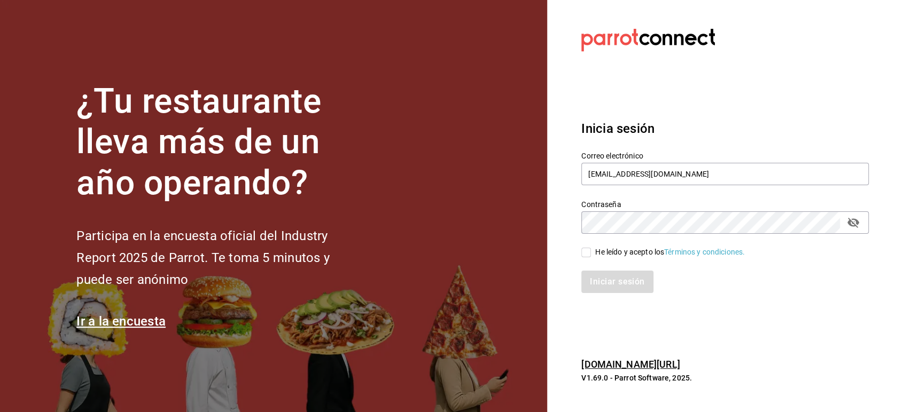
checkbox input "true"
click at [596, 275] on button "Iniciar sesión" at bounding box center [617, 282] width 73 height 22
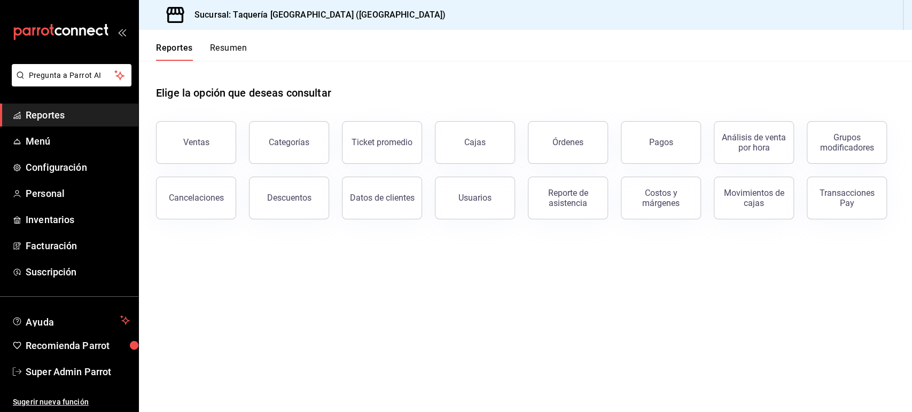
click at [781, 47] on header "Reportes Resumen" at bounding box center [525, 45] width 773 height 31
click at [54, 242] on span "Facturación" at bounding box center [78, 246] width 104 height 14
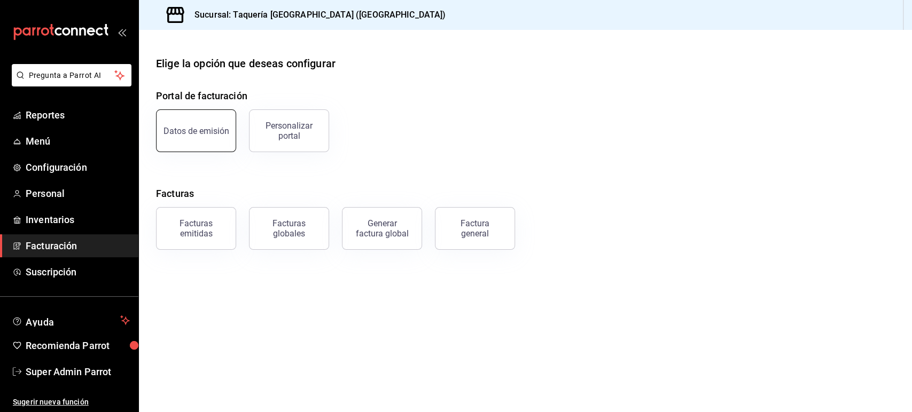
click at [204, 139] on button "Datos de emisión" at bounding box center [196, 130] width 80 height 43
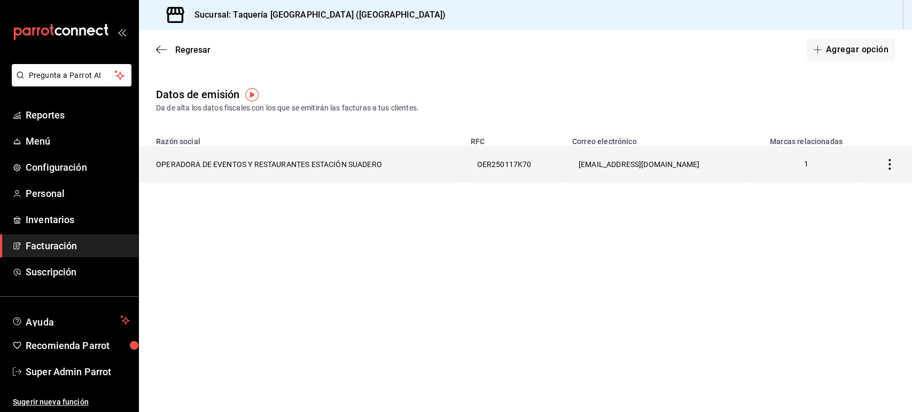
click at [226, 164] on th "OPERADORA DE EVENTOS Y RESTAURANTES ESTACIÓN SUADERO" at bounding box center [301, 164] width 325 height 37
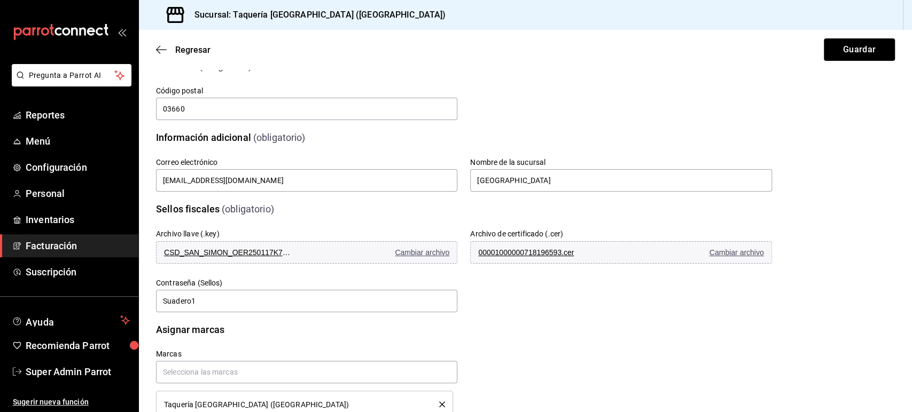
scroll to position [203, 0]
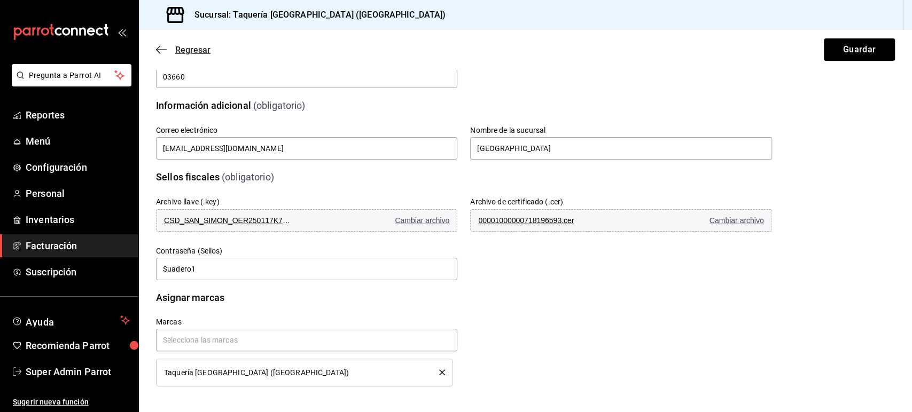
click at [159, 51] on icon "button" at bounding box center [161, 50] width 11 height 10
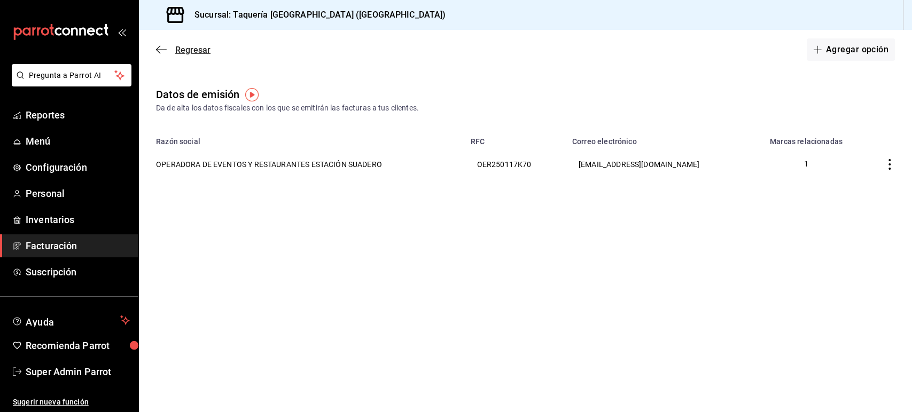
click at [163, 45] on icon "button" at bounding box center [161, 50] width 11 height 10
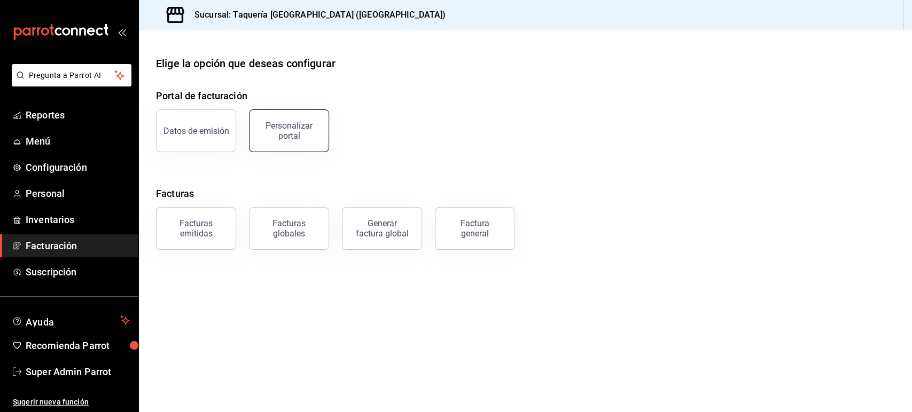
click at [293, 129] on div "Personalizar portal" at bounding box center [289, 131] width 66 height 20
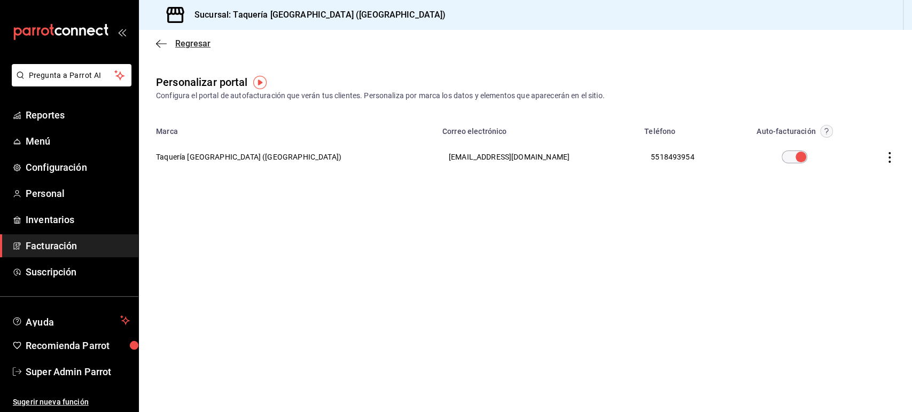
click at [168, 43] on span "Regresar" at bounding box center [183, 43] width 54 height 10
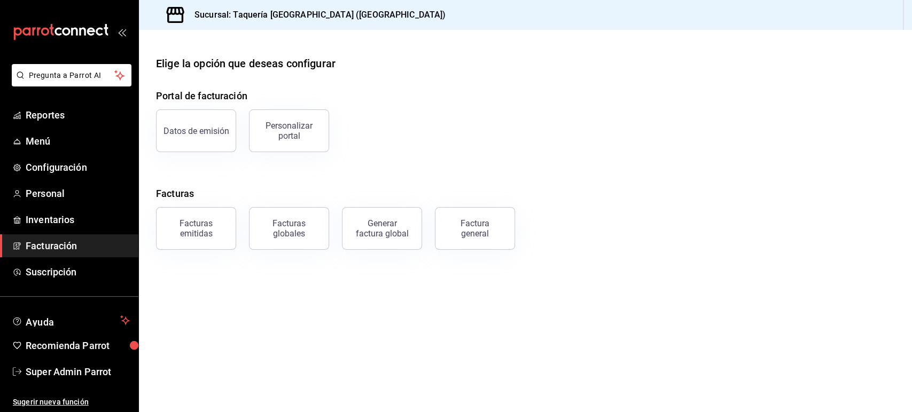
click at [300, 190] on h4 "Facturas" at bounding box center [525, 193] width 739 height 14
click at [192, 135] on div "Datos de emisión" at bounding box center [196, 131] width 66 height 10
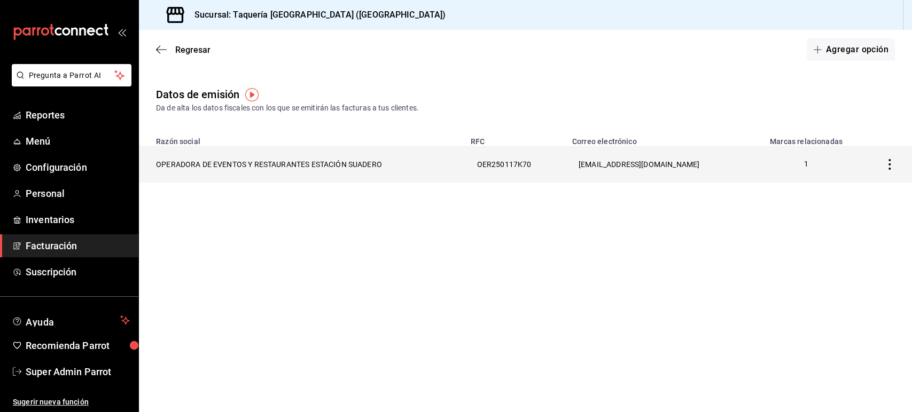
click at [221, 170] on th "OPERADORA DE EVENTOS Y RESTAURANTES ESTACIÓN SUADERO" at bounding box center [301, 164] width 325 height 37
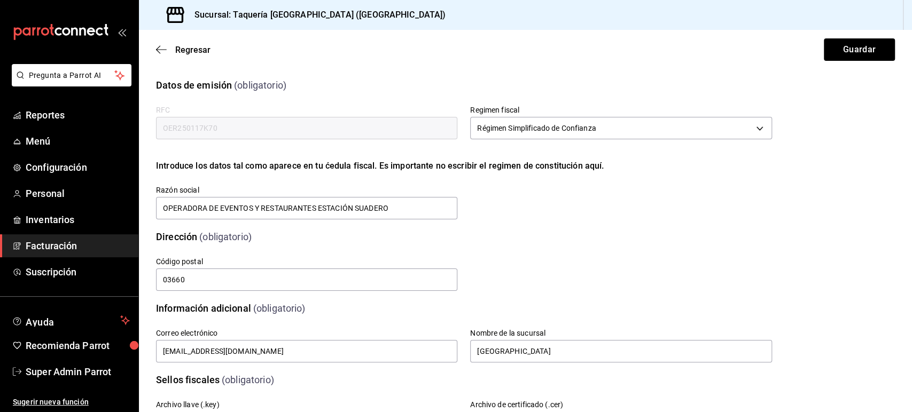
click at [333, 240] on div "Calle # exterior # interior Código postal 03660 Estado ​ 0 Municipio ​ 0 Coloni…" at bounding box center [450, 261] width 641 height 61
click at [492, 271] on div "Calle # exterior # interior Código postal 03660 Estado ​ 0 Municipio ​ 0 Coloni…" at bounding box center [450, 261] width 641 height 61
click at [457, 360] on div "Sellos fiscales (obligatorio)" at bounding box center [457, 373] width 629 height 27
